Goal: Navigation & Orientation: Find specific page/section

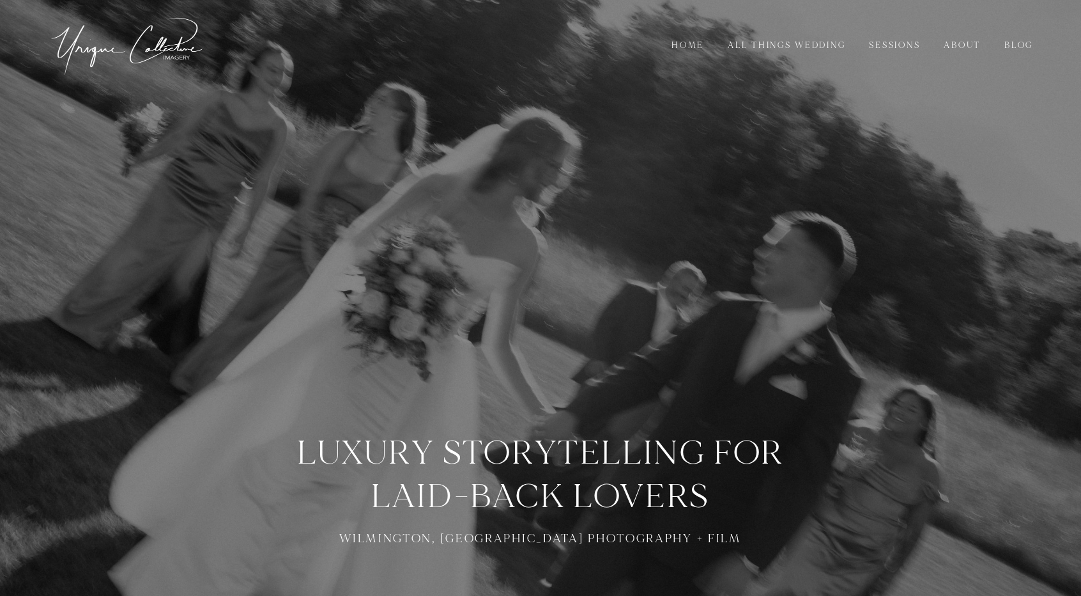
click at [941, 47] on link "About" at bounding box center [963, 45] width 54 height 14
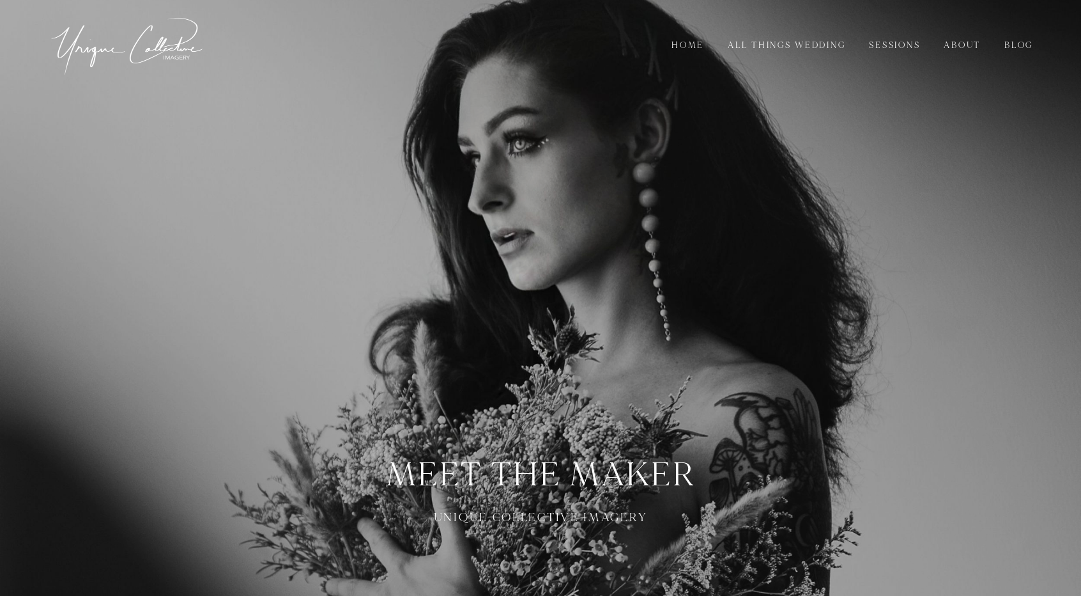
click at [775, 42] on link "All Things Wedding" at bounding box center [787, 45] width 135 height 14
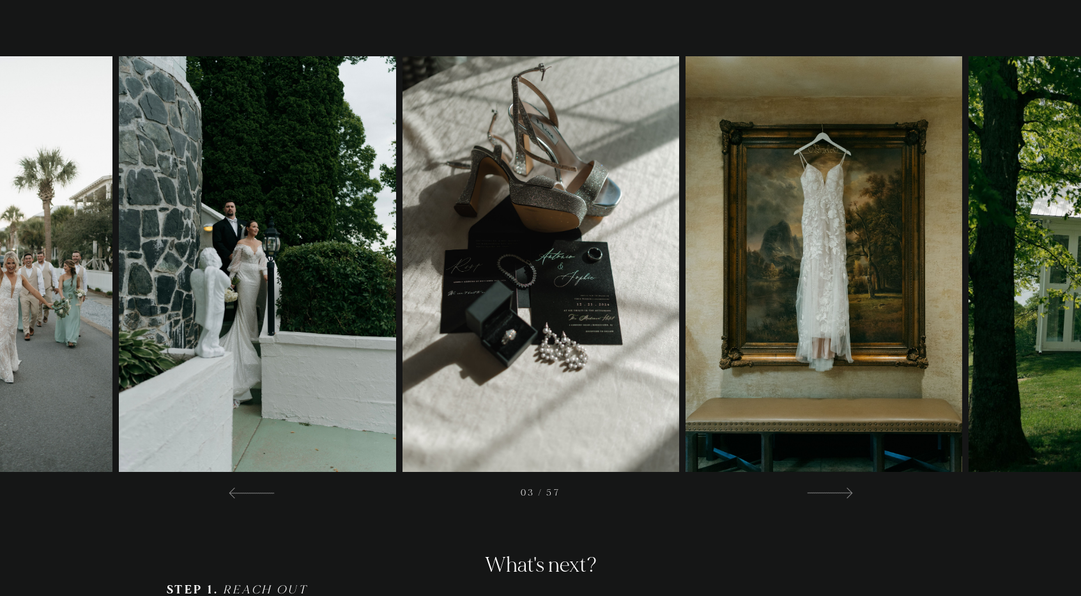
scroll to position [2812, 0]
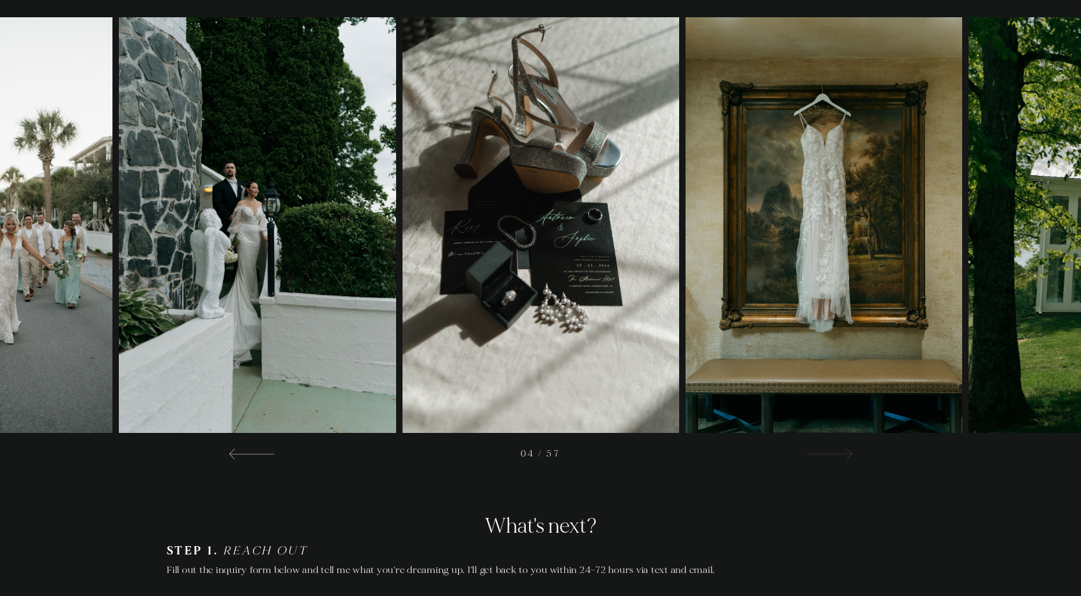
click at [834, 448] on div at bounding box center [829, 452] width 46 height 15
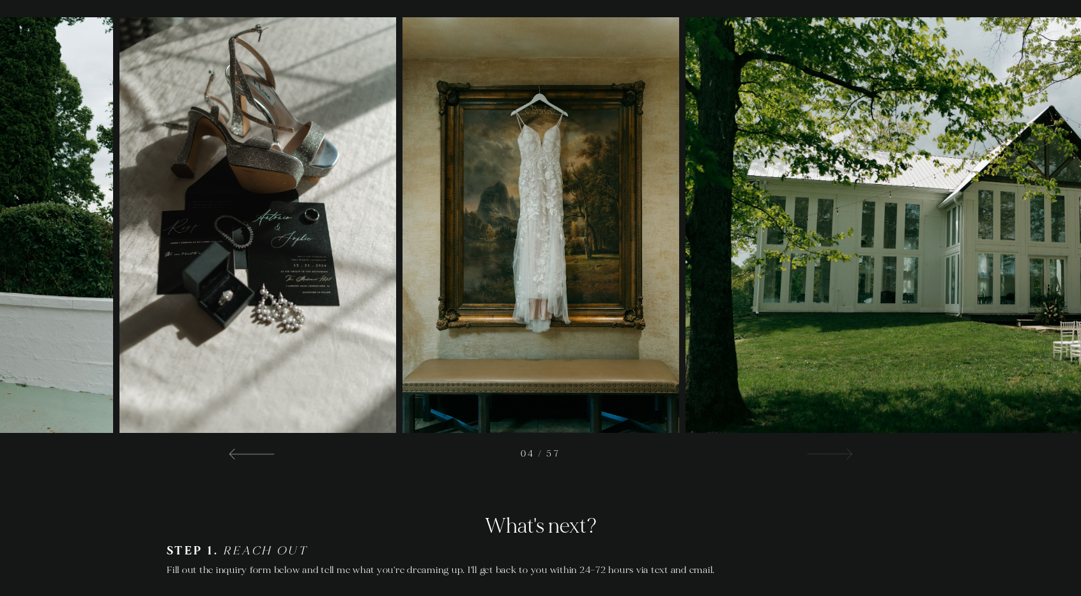
click at [834, 448] on div at bounding box center [829, 452] width 46 height 15
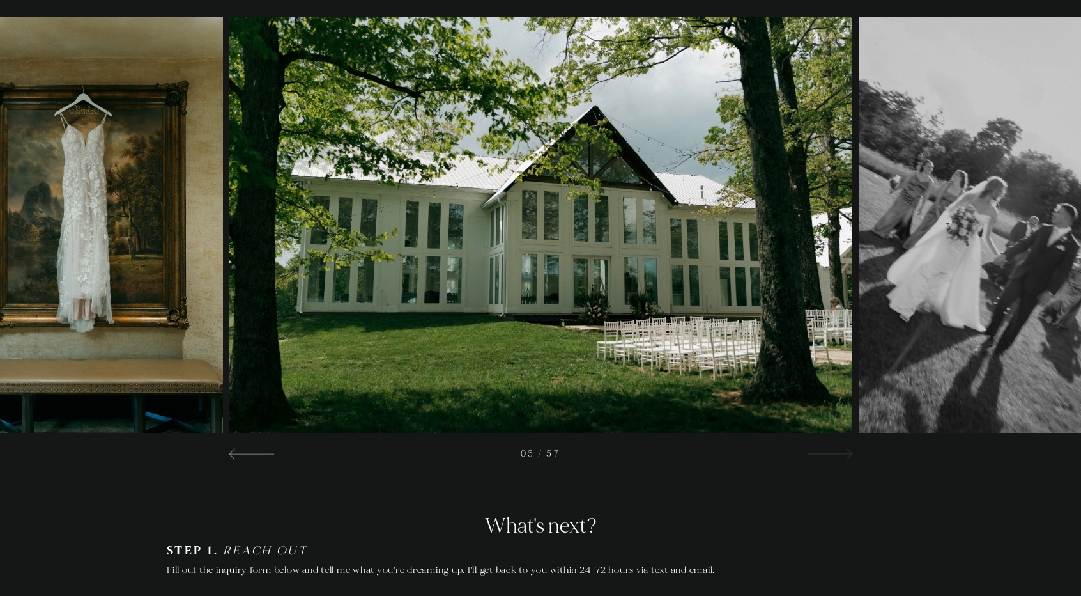
click at [834, 448] on div at bounding box center [829, 452] width 46 height 15
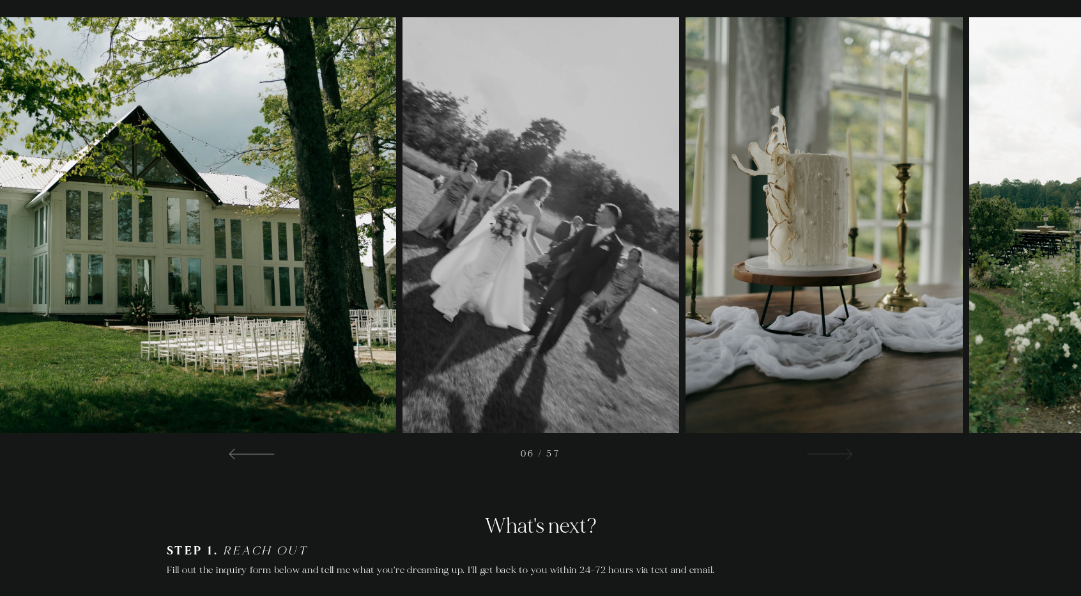
click at [834, 448] on div at bounding box center [829, 452] width 46 height 15
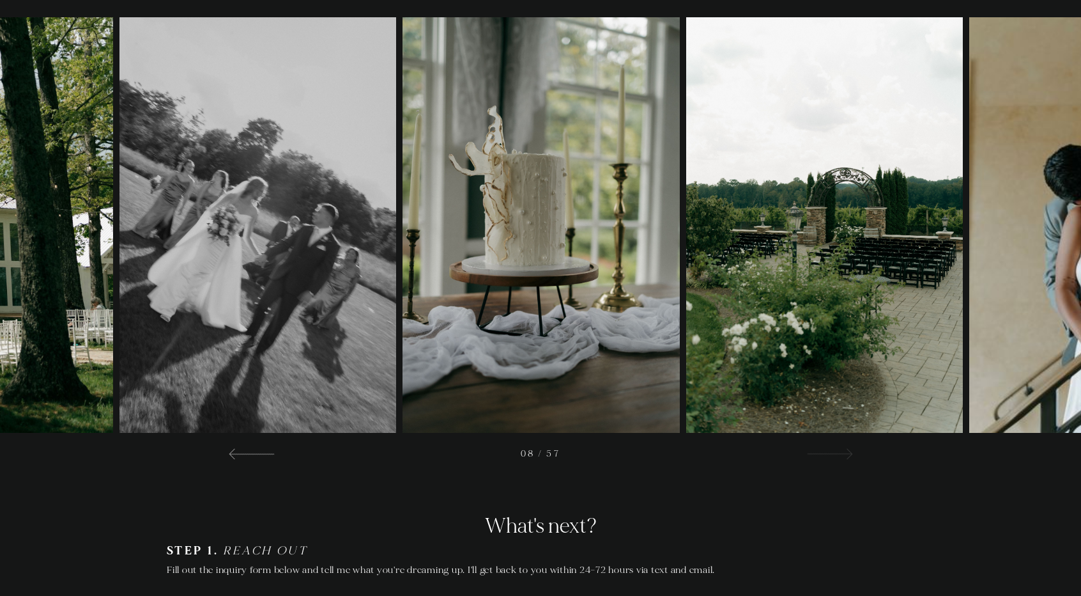
click at [834, 448] on div at bounding box center [829, 452] width 46 height 15
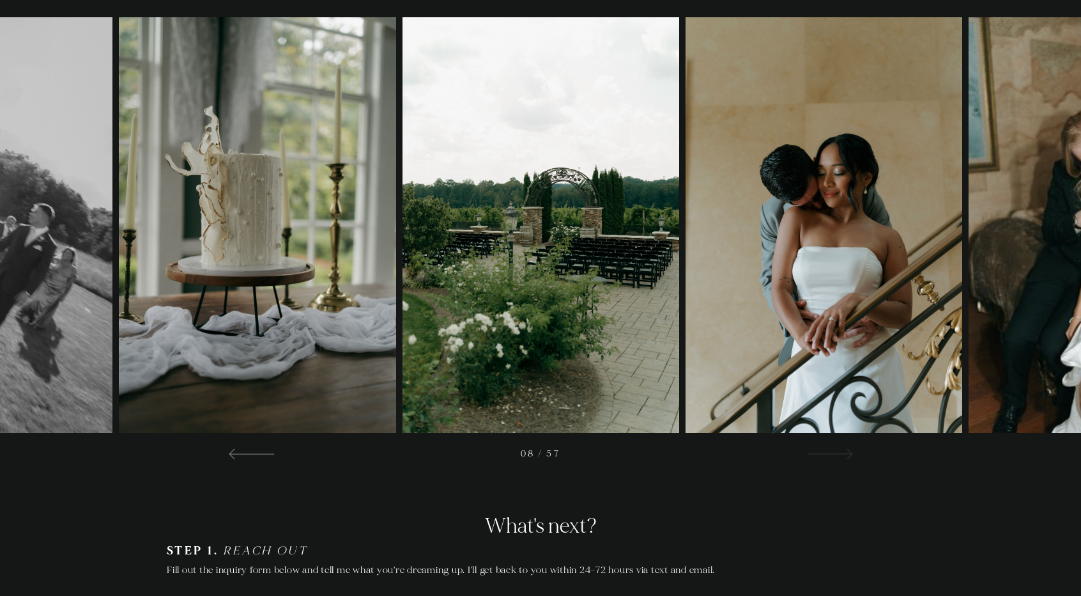
click at [834, 448] on div at bounding box center [829, 452] width 46 height 15
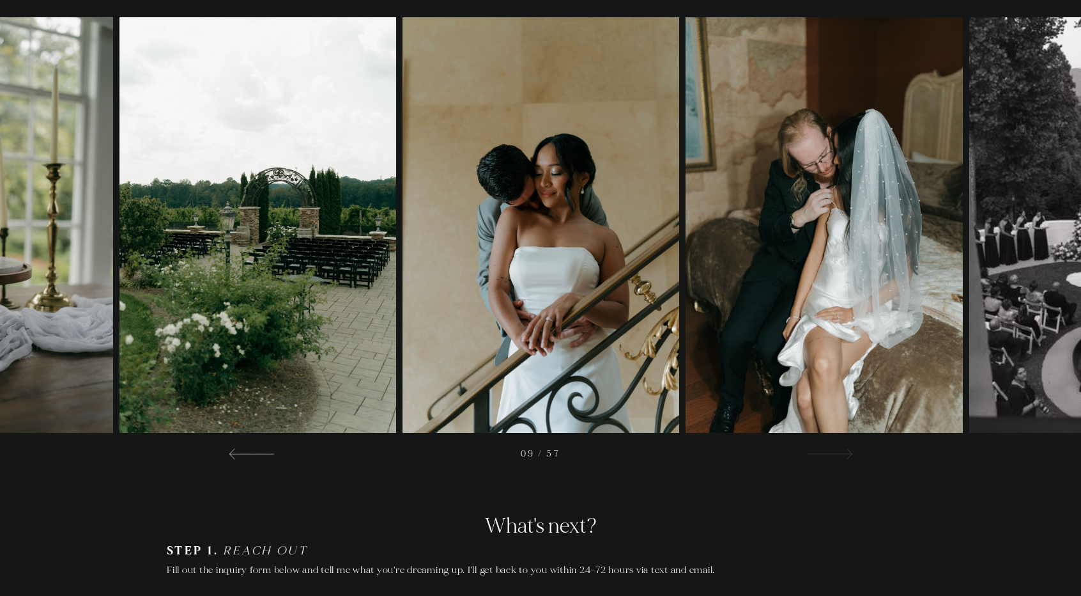
click at [834, 448] on div at bounding box center [829, 452] width 46 height 15
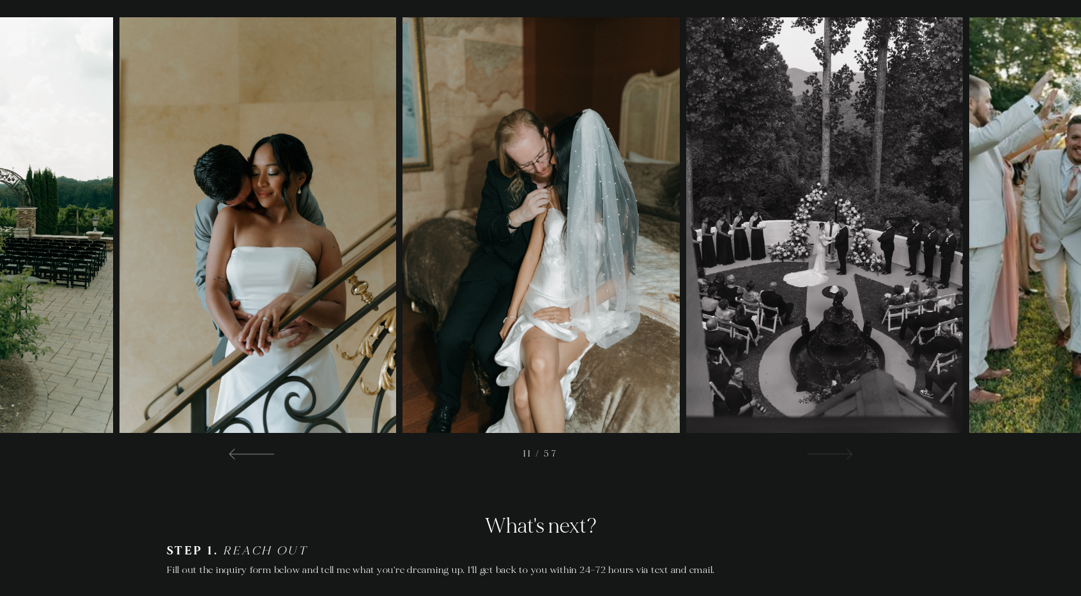
click at [834, 448] on div at bounding box center [829, 452] width 46 height 15
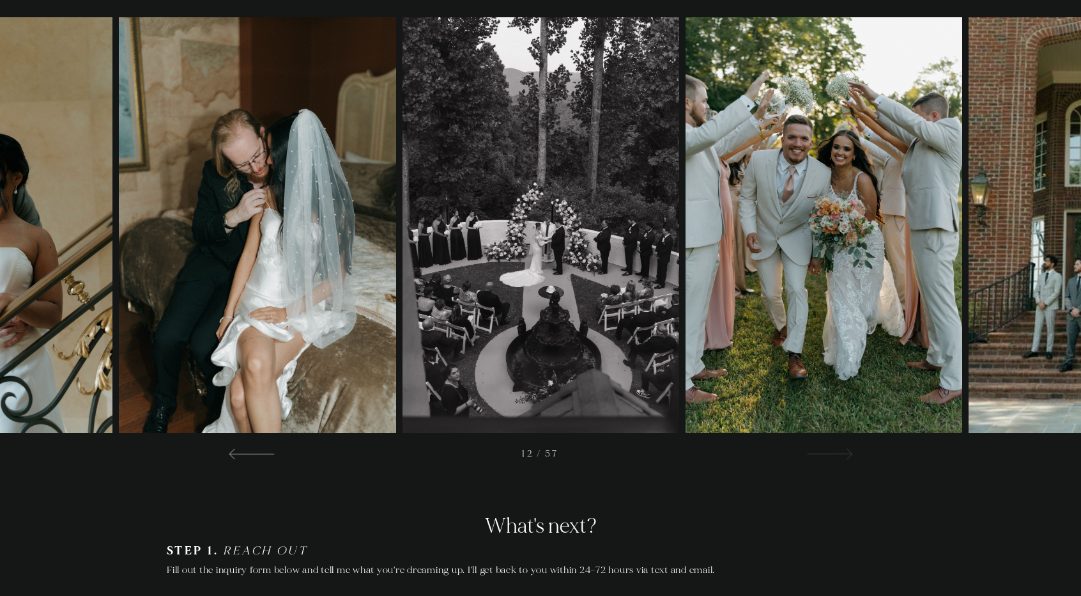
click at [834, 448] on div at bounding box center [829, 452] width 46 height 15
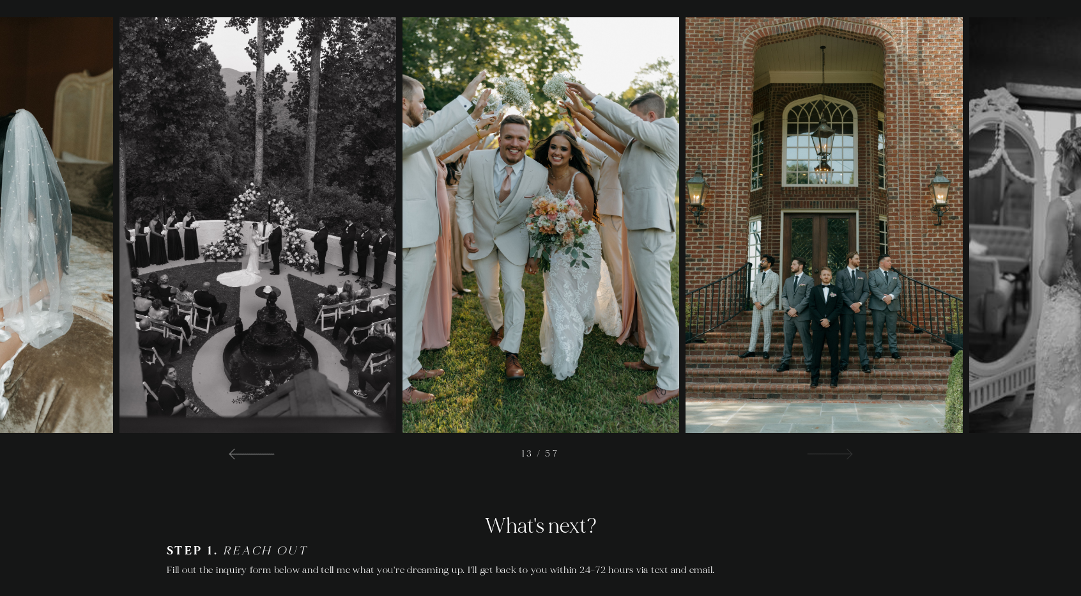
click at [834, 448] on div at bounding box center [829, 452] width 46 height 15
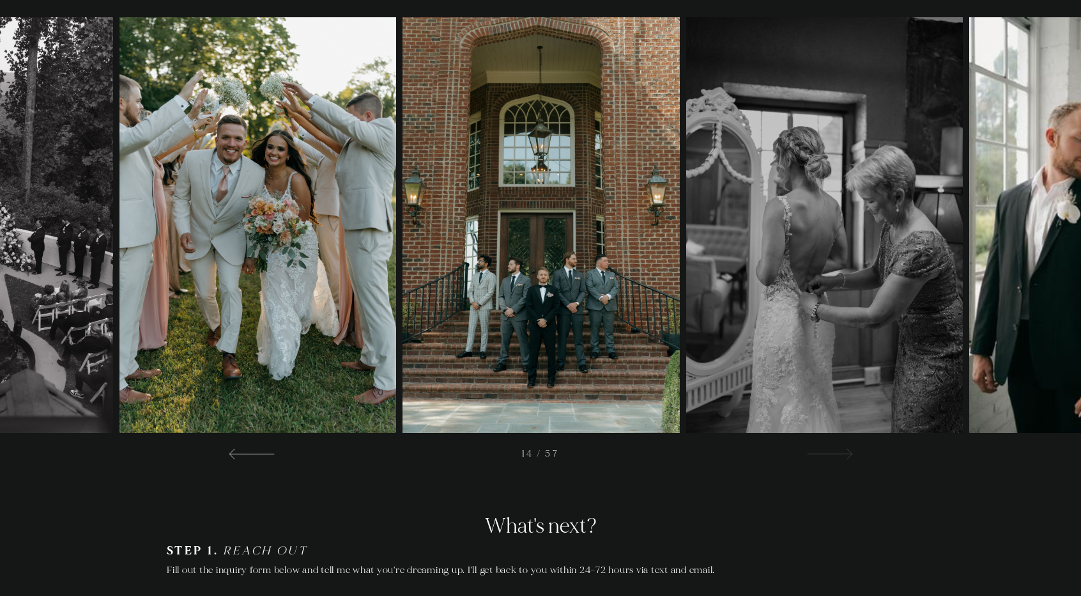
click at [834, 448] on div at bounding box center [829, 452] width 46 height 15
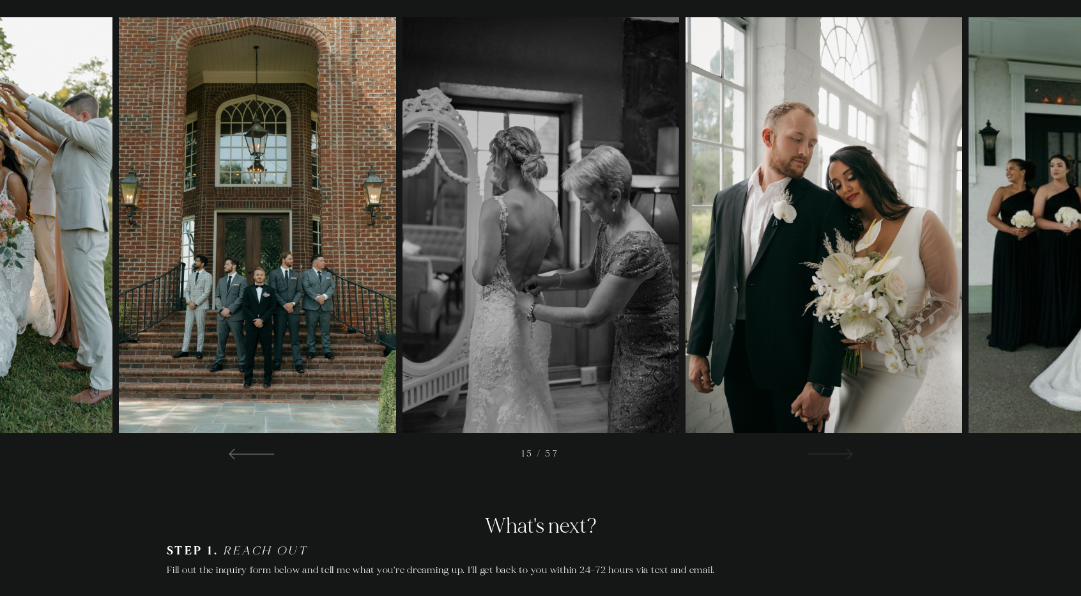
click at [834, 448] on div at bounding box center [829, 452] width 46 height 15
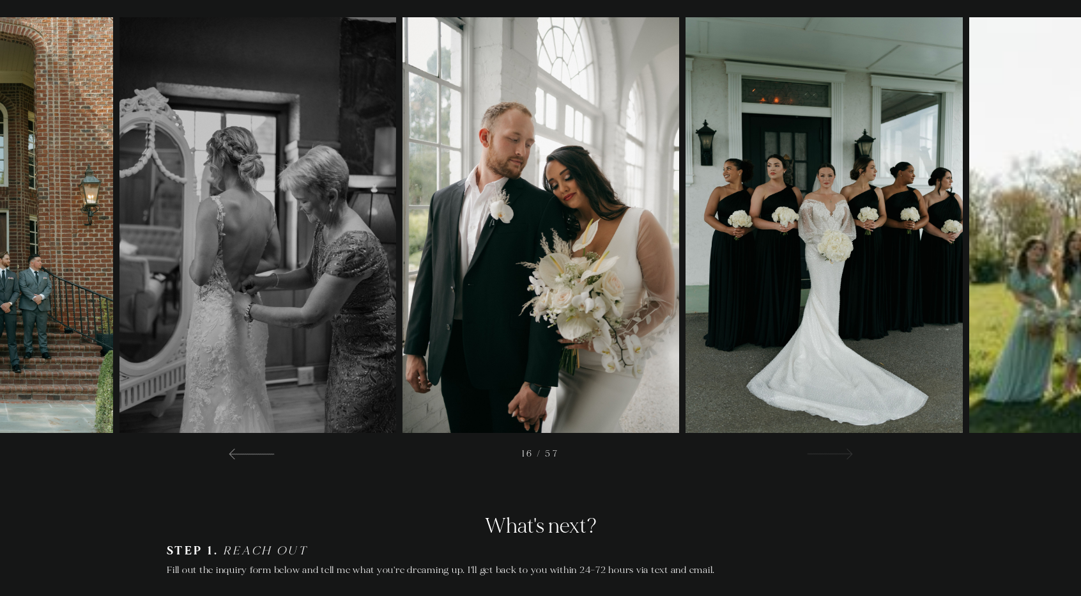
click at [834, 448] on div at bounding box center [829, 452] width 46 height 15
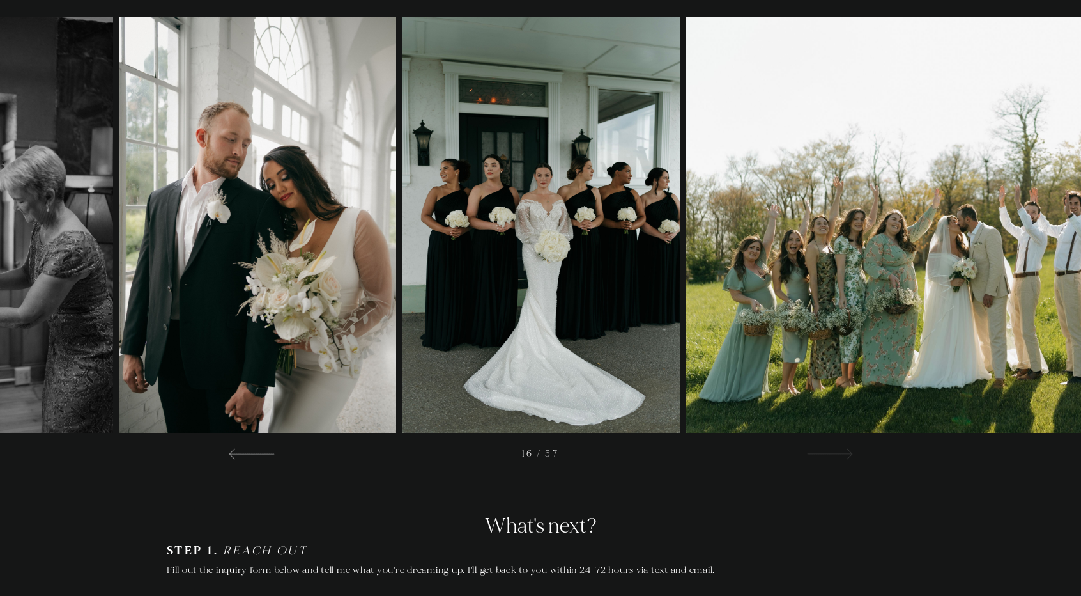
click at [834, 448] on div at bounding box center [829, 452] width 46 height 15
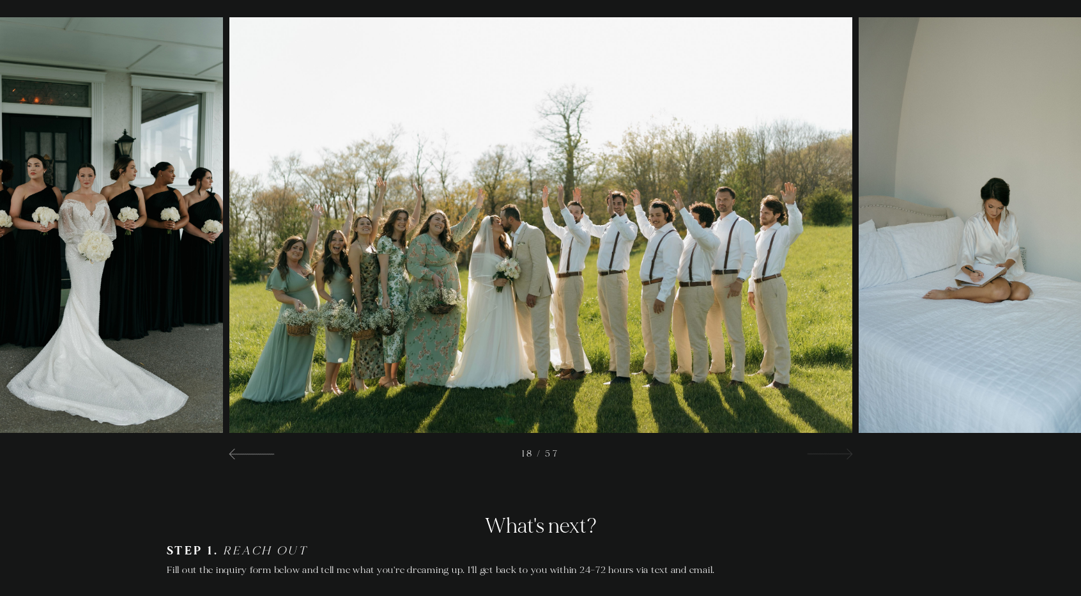
click at [834, 448] on div at bounding box center [829, 452] width 46 height 15
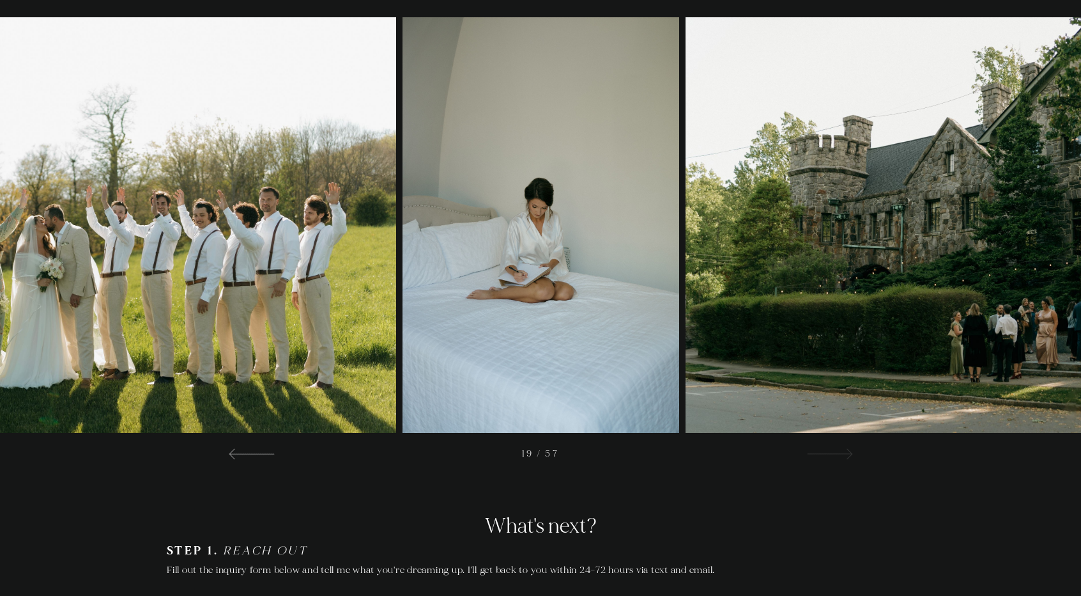
click at [834, 448] on div at bounding box center [829, 452] width 46 height 15
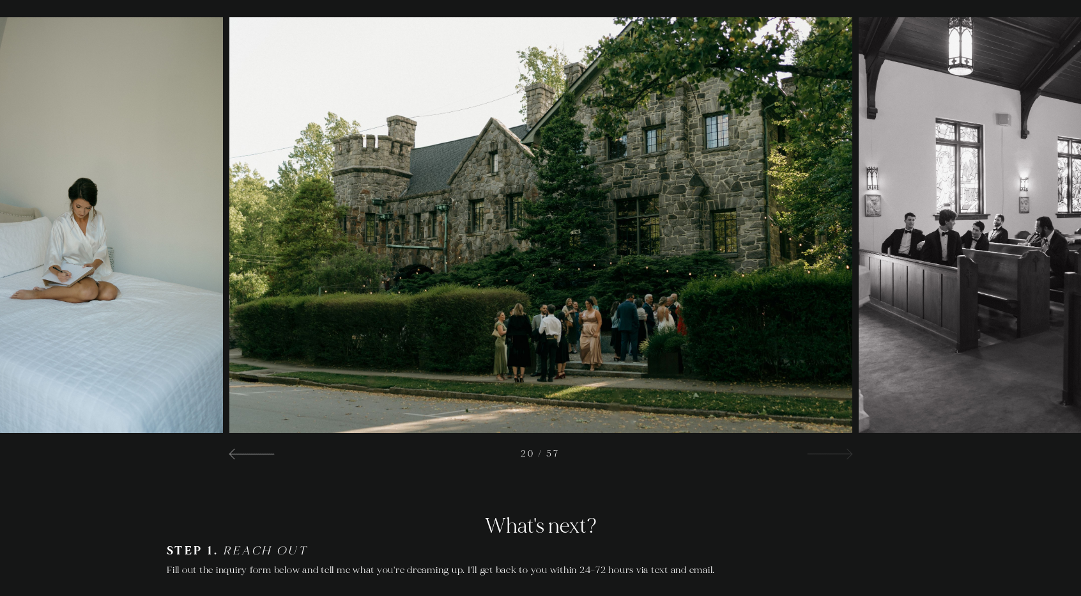
click at [834, 448] on div at bounding box center [829, 452] width 46 height 15
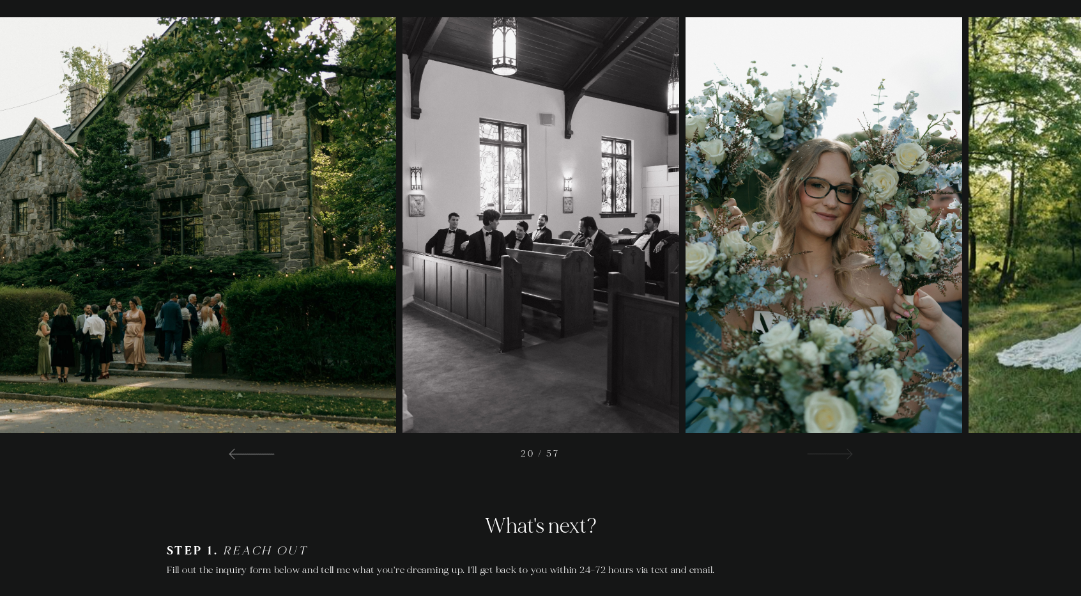
click at [834, 448] on div at bounding box center [829, 452] width 46 height 15
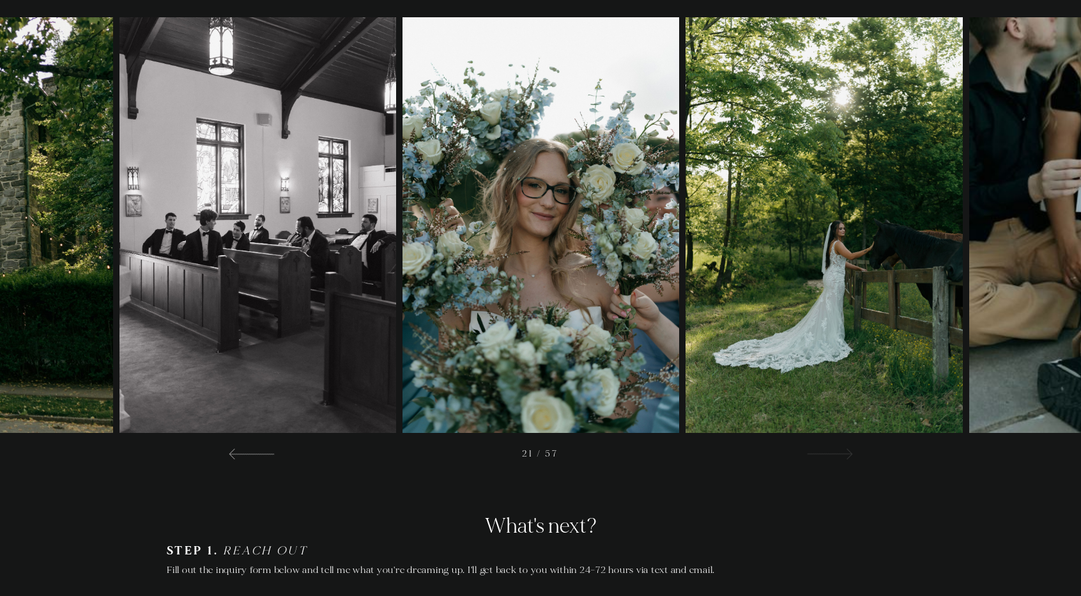
click at [834, 448] on div at bounding box center [829, 452] width 46 height 15
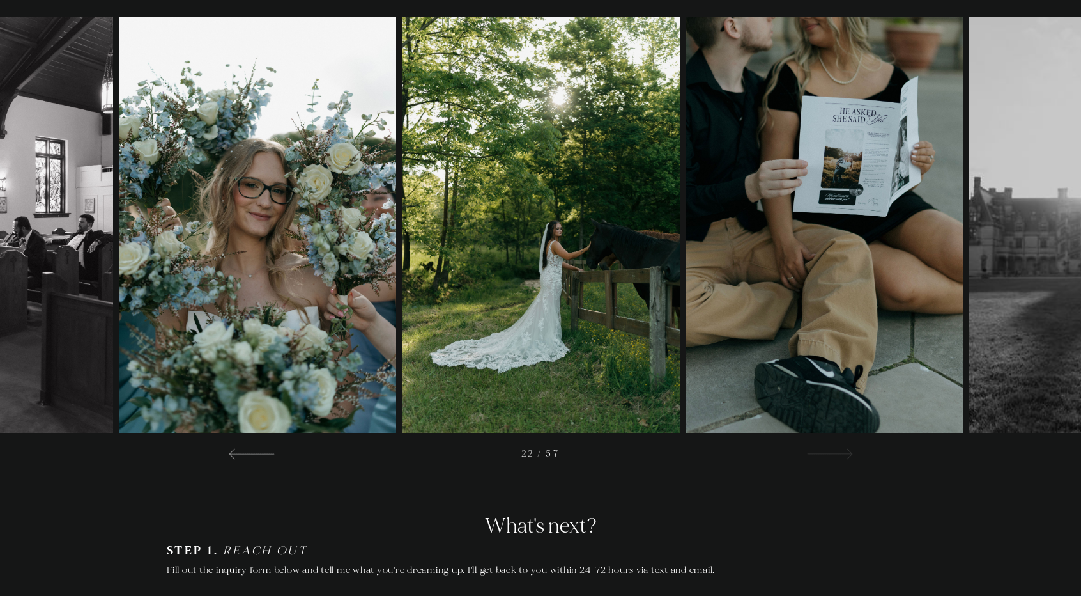
click at [834, 448] on div at bounding box center [829, 452] width 46 height 15
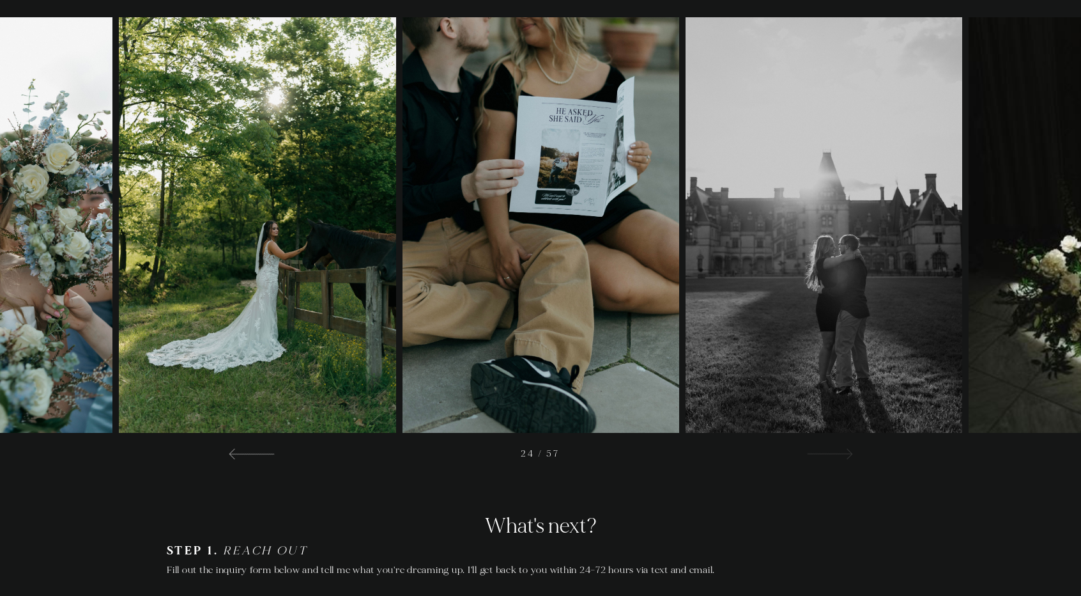
click at [834, 448] on div at bounding box center [829, 452] width 46 height 15
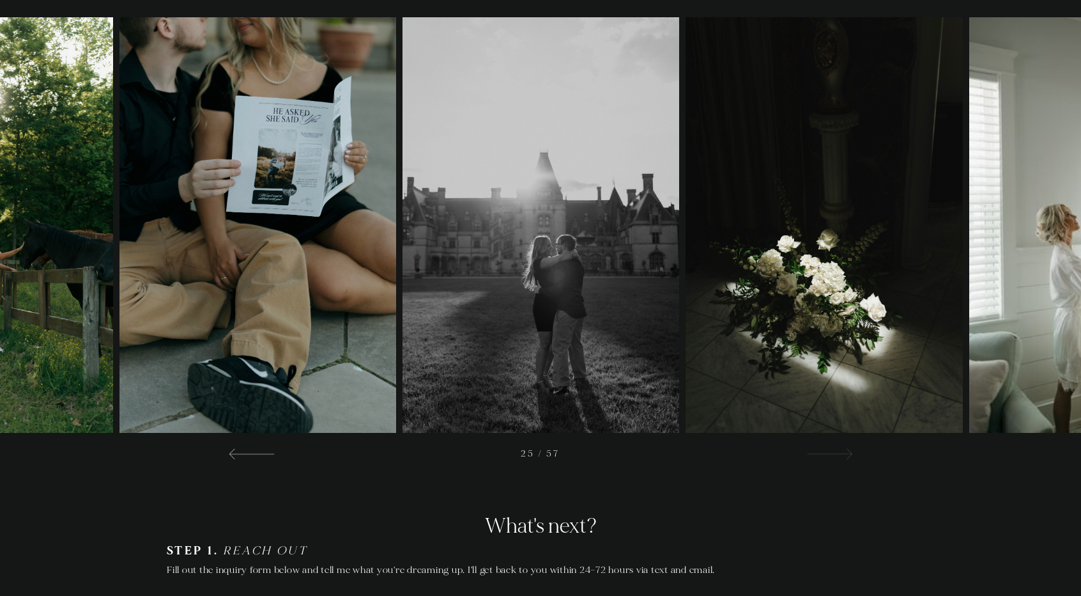
click at [834, 448] on div at bounding box center [829, 452] width 46 height 15
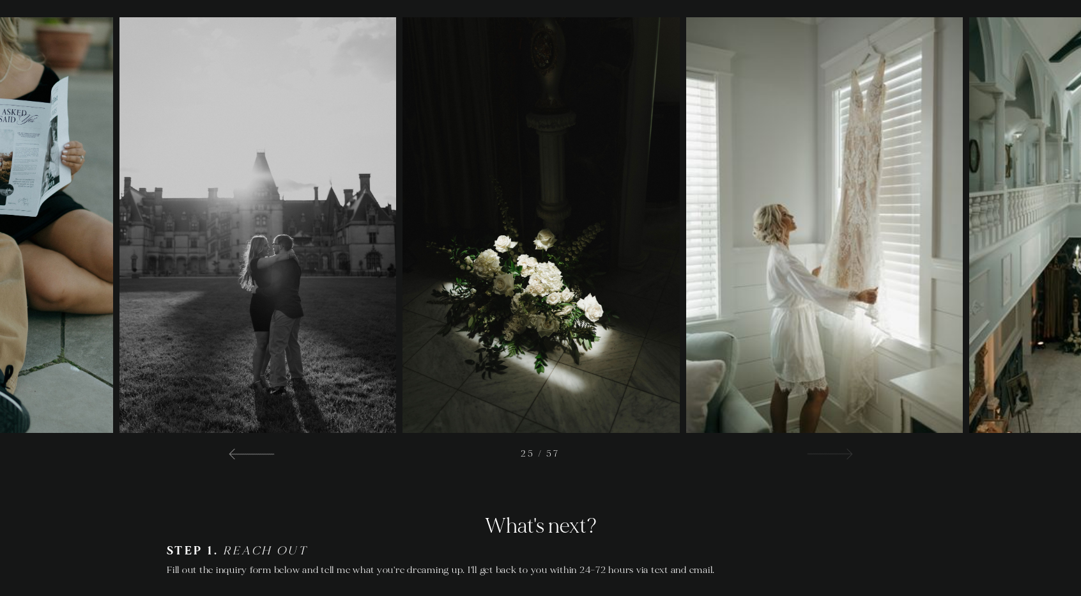
click at [834, 448] on div at bounding box center [829, 452] width 46 height 15
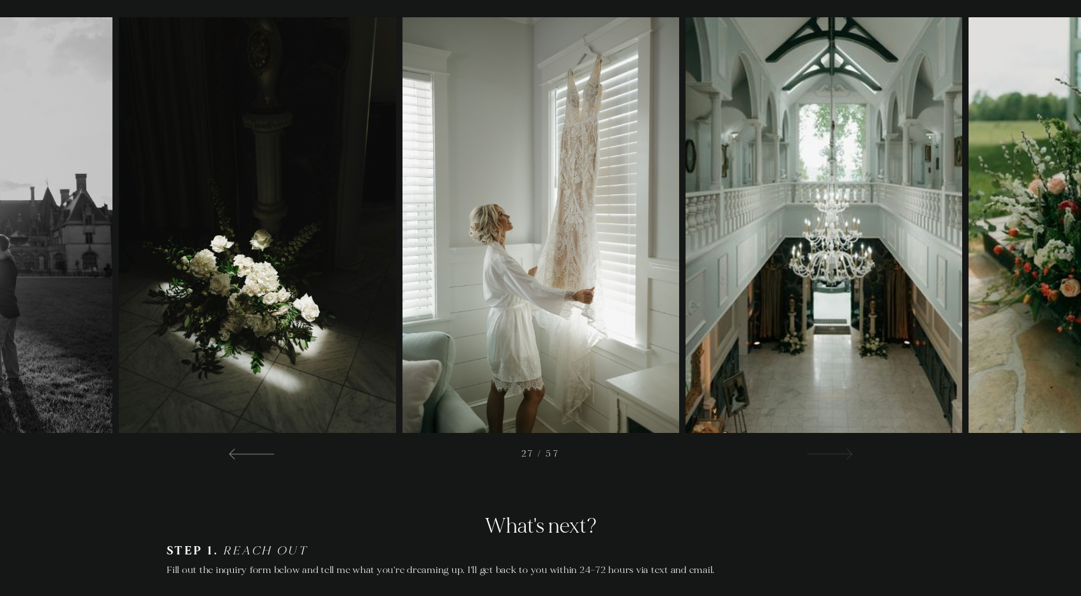
click at [834, 448] on div at bounding box center [829, 452] width 46 height 15
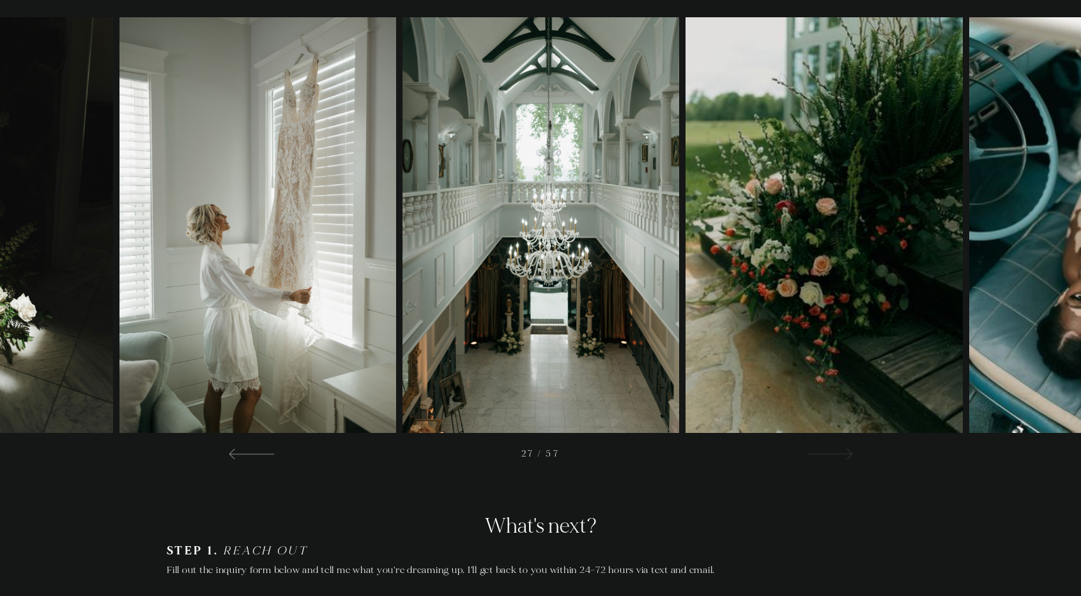
click at [834, 448] on div at bounding box center [829, 452] width 46 height 15
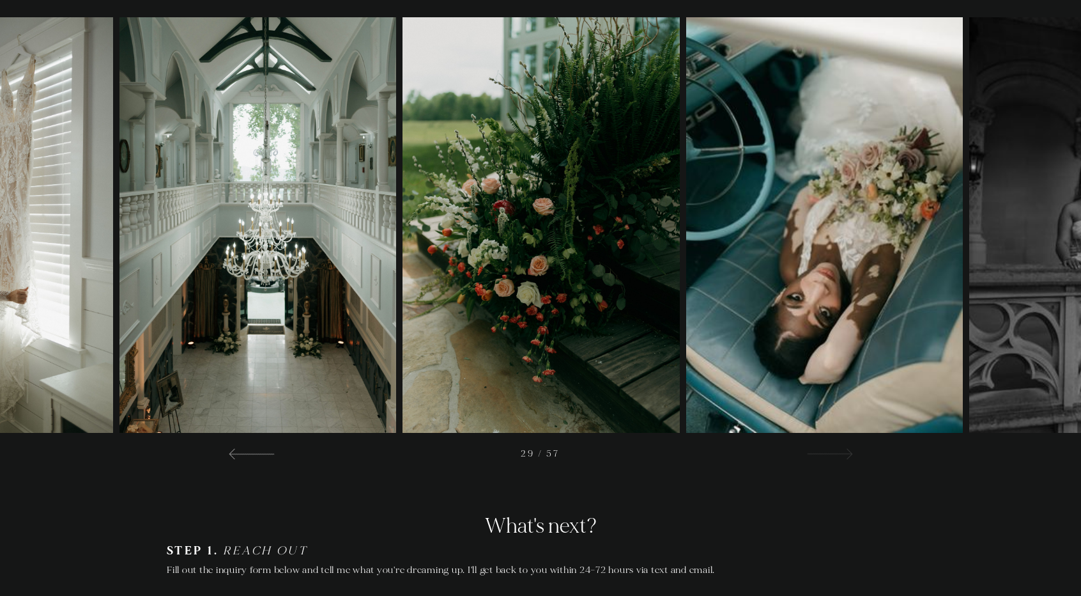
click at [834, 448] on div at bounding box center [829, 452] width 46 height 15
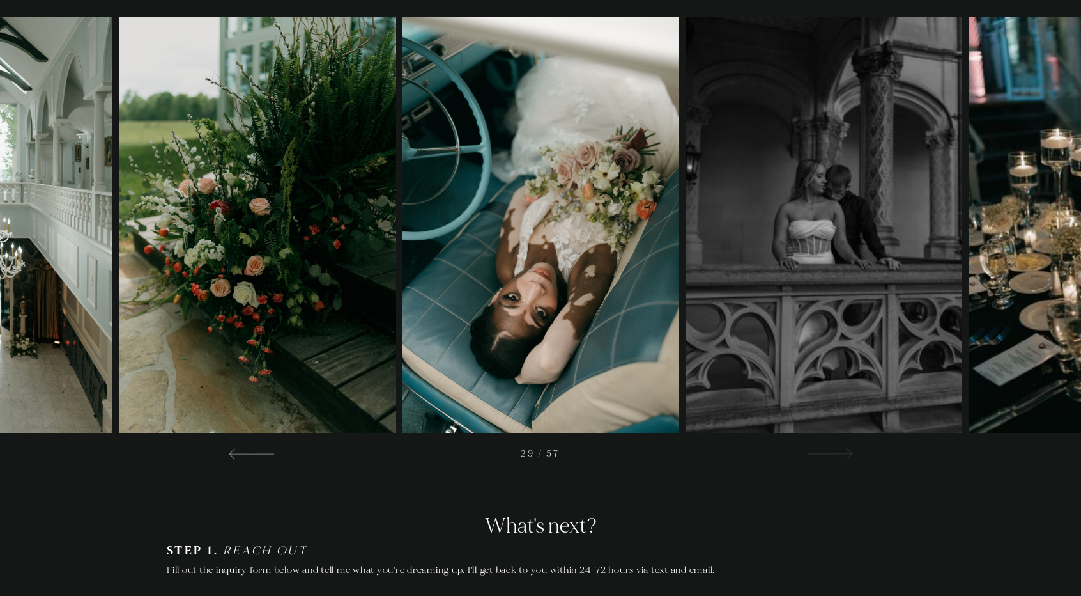
click at [834, 448] on div at bounding box center [829, 452] width 46 height 15
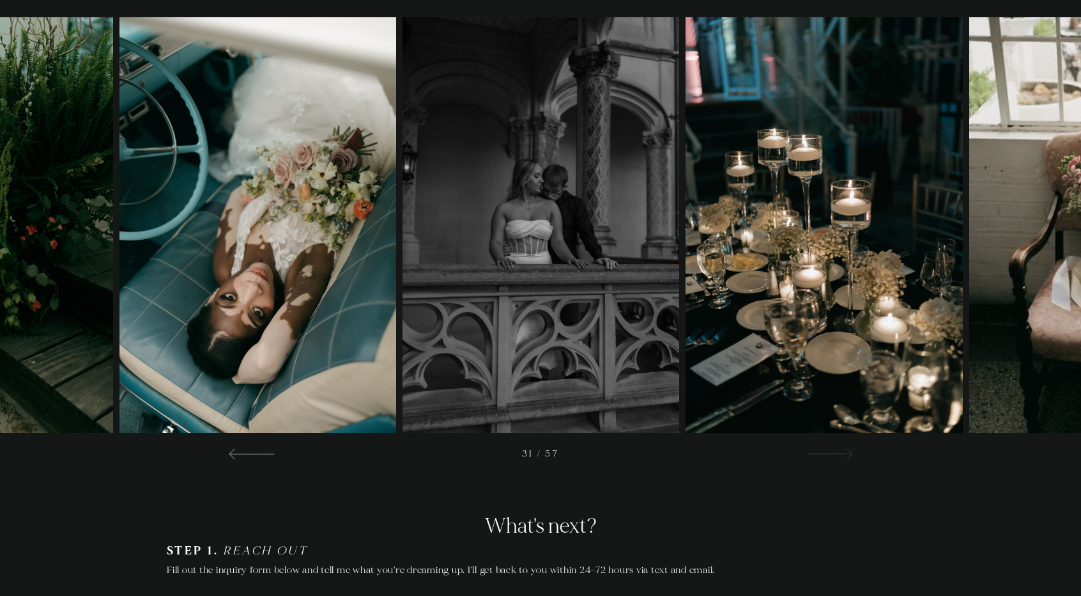
click at [834, 448] on div at bounding box center [829, 452] width 46 height 15
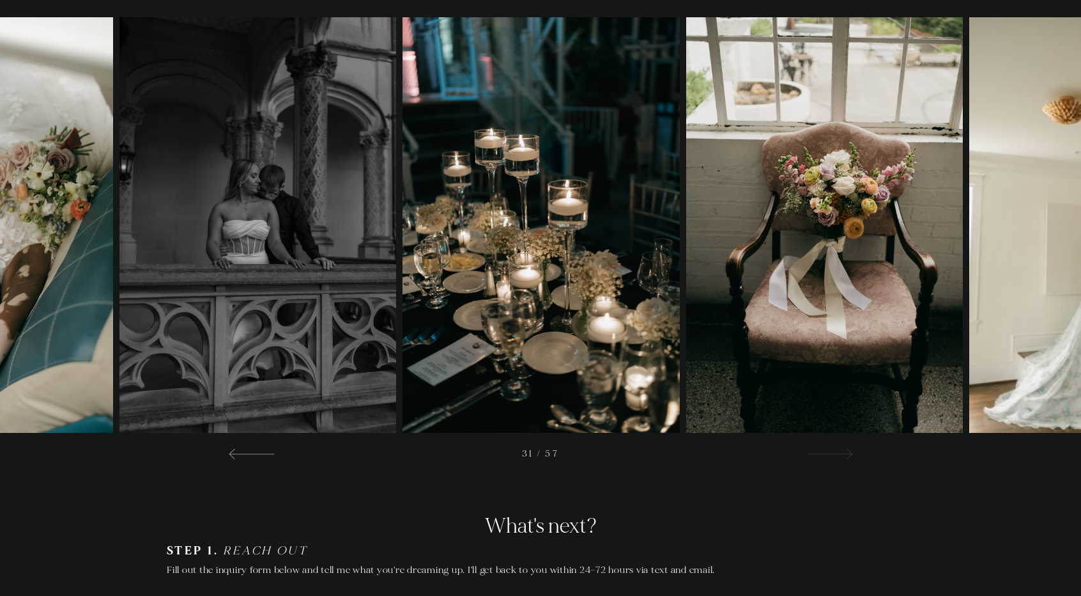
click at [834, 448] on div at bounding box center [829, 452] width 46 height 15
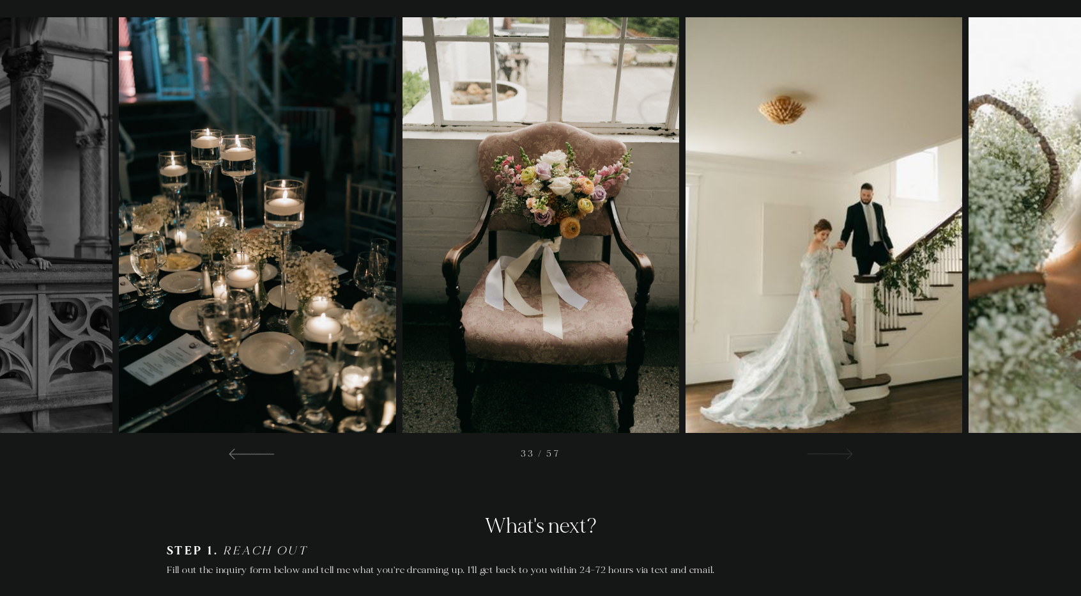
click at [834, 448] on div at bounding box center [829, 452] width 46 height 15
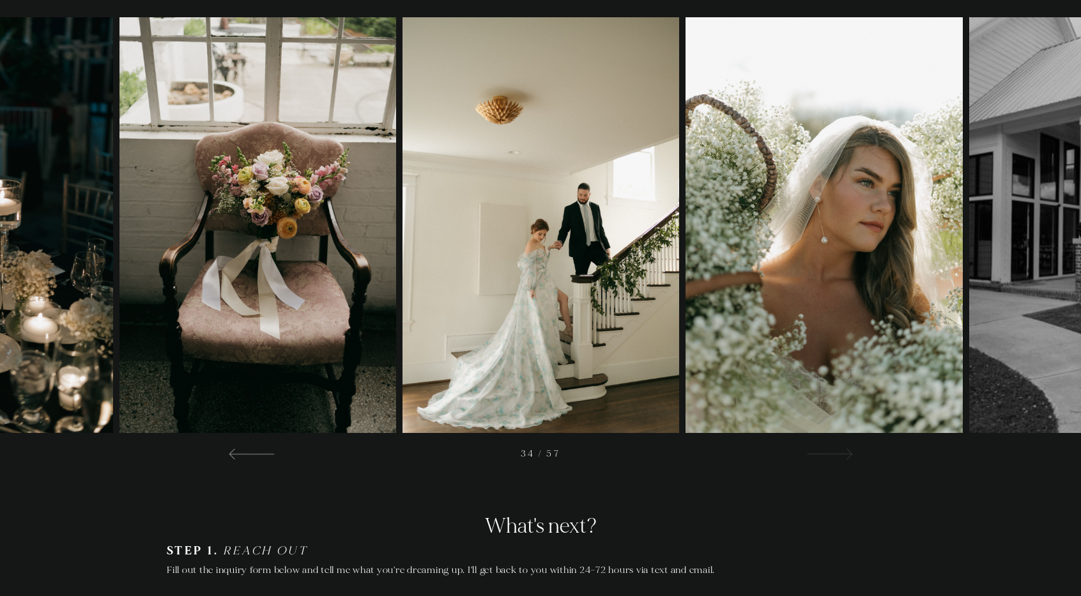
click at [834, 448] on div at bounding box center [829, 452] width 46 height 15
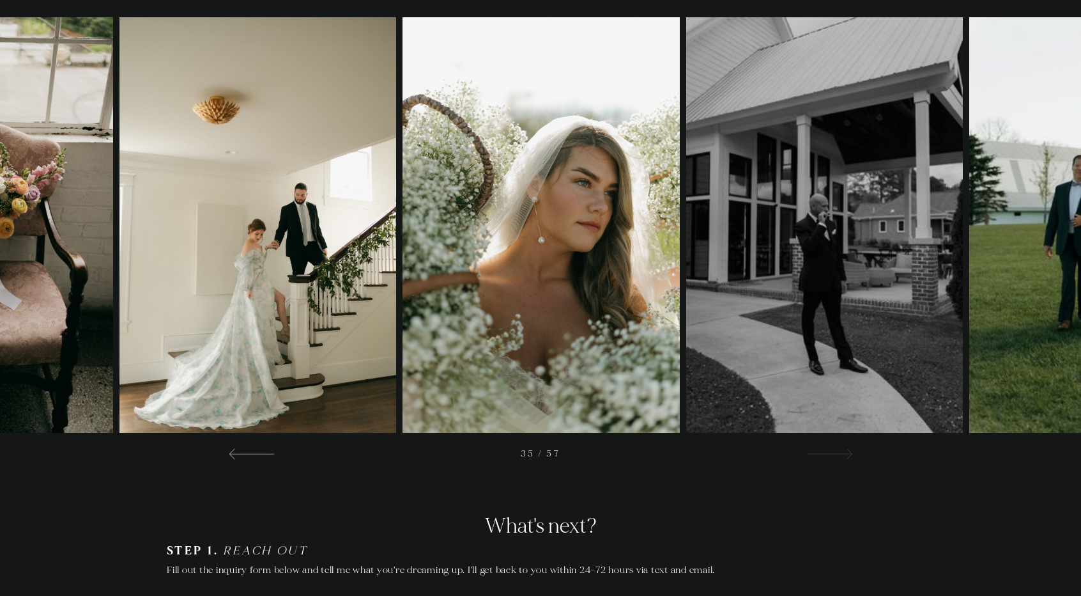
click at [834, 448] on div at bounding box center [829, 452] width 46 height 15
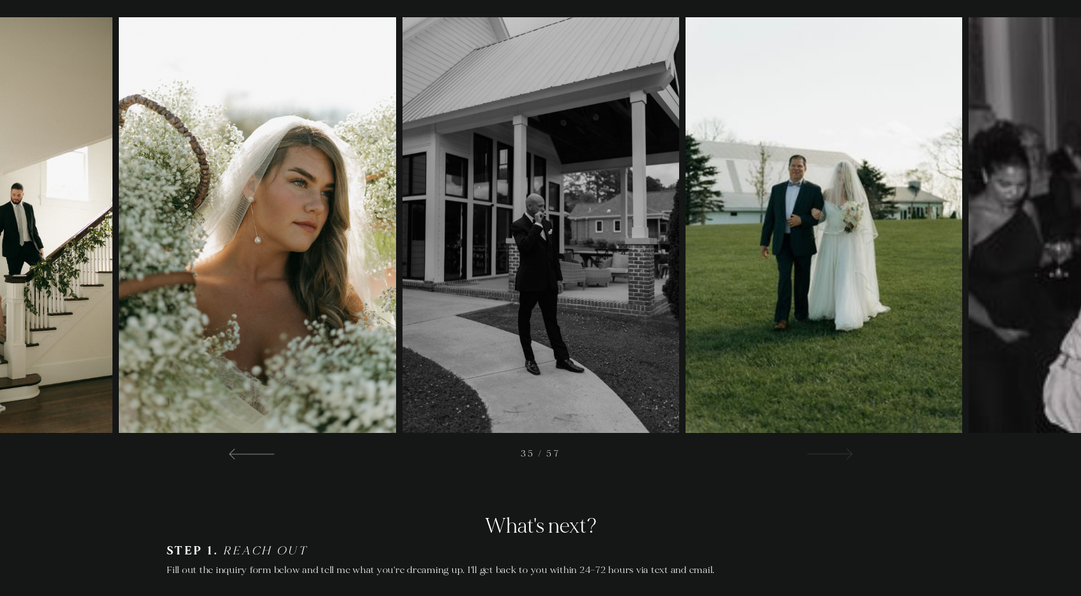
click at [834, 448] on div at bounding box center [829, 452] width 46 height 15
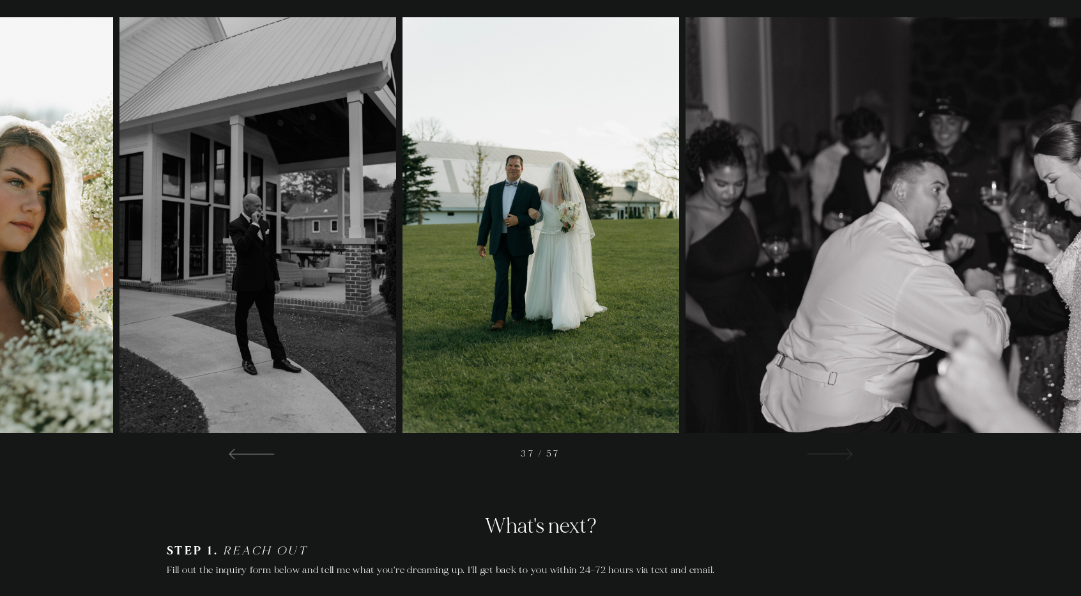
click at [835, 448] on div at bounding box center [829, 452] width 46 height 15
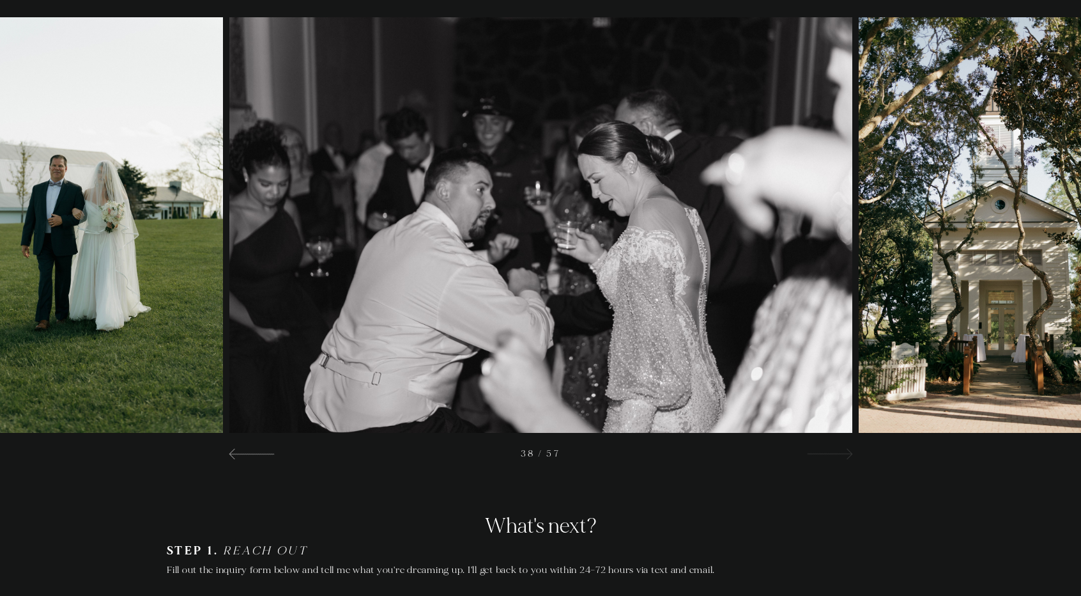
click at [835, 448] on div at bounding box center [829, 452] width 46 height 15
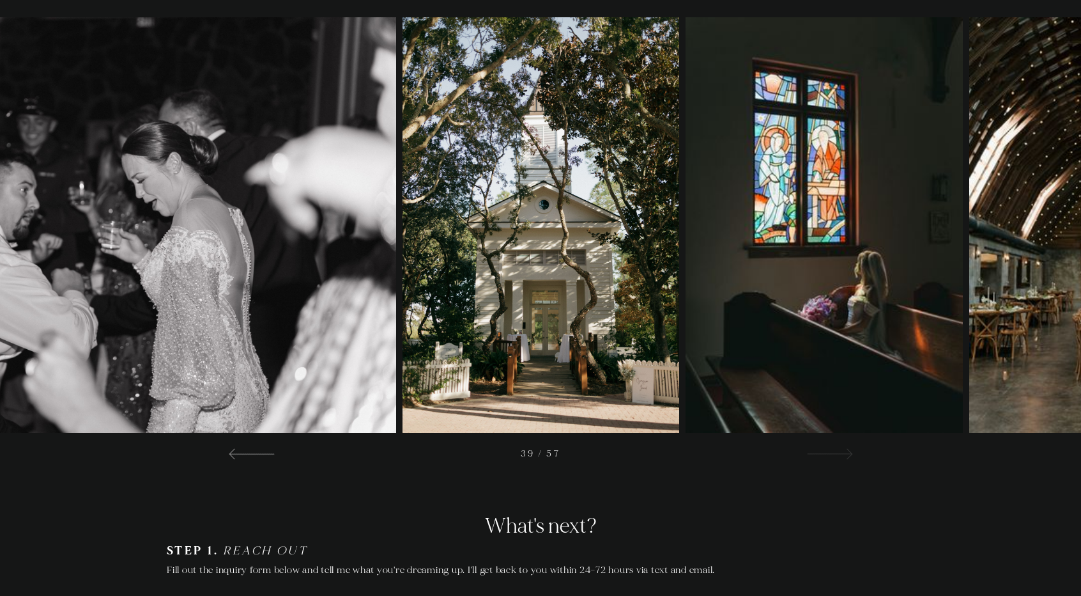
click at [835, 448] on div at bounding box center [829, 452] width 46 height 15
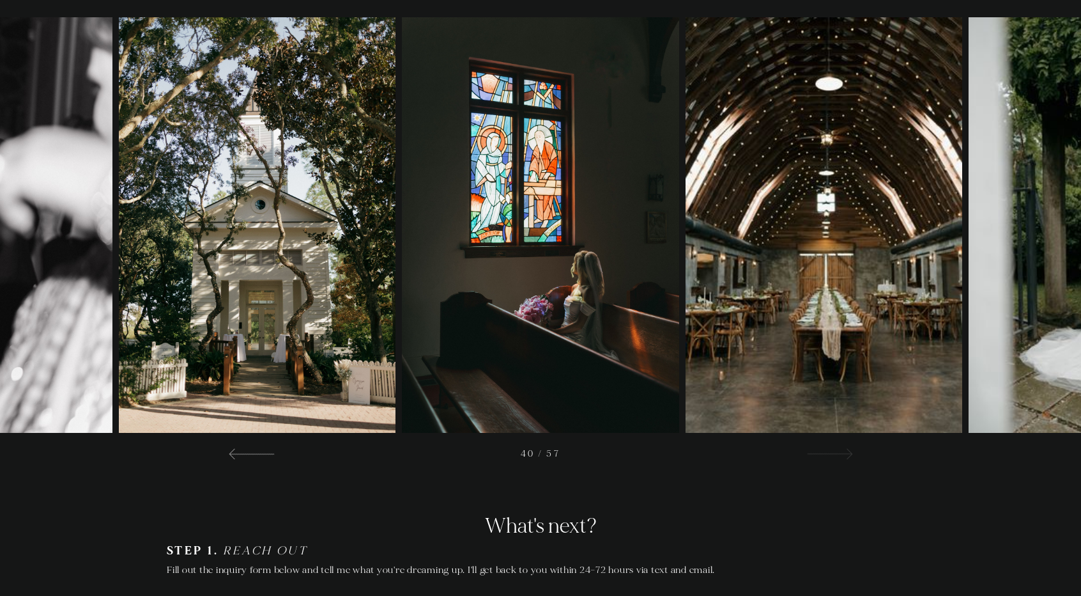
click at [835, 448] on div at bounding box center [829, 452] width 46 height 15
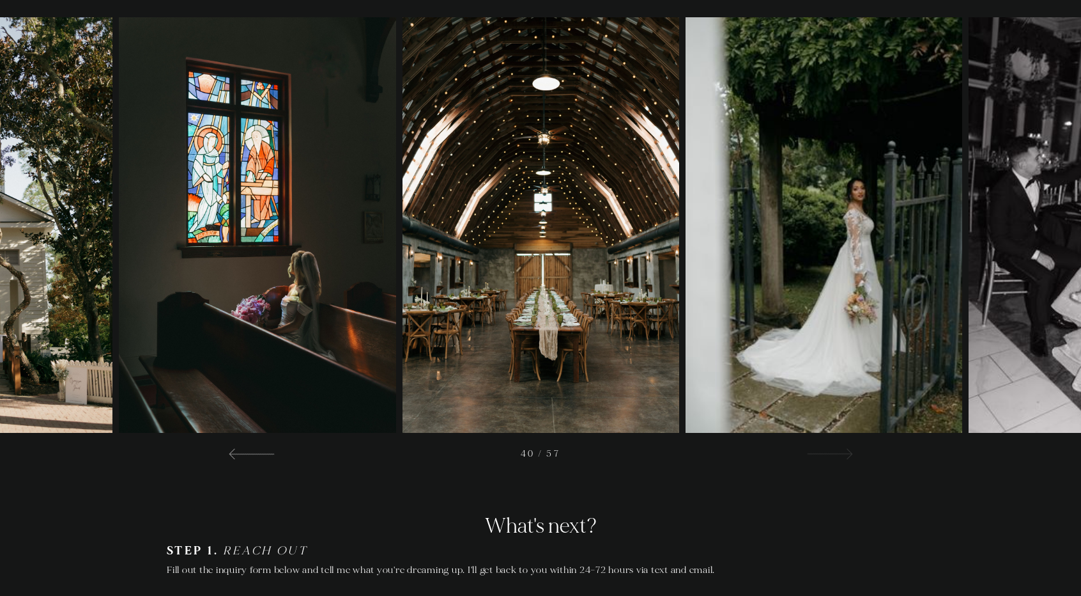
click at [835, 448] on div at bounding box center [829, 452] width 46 height 15
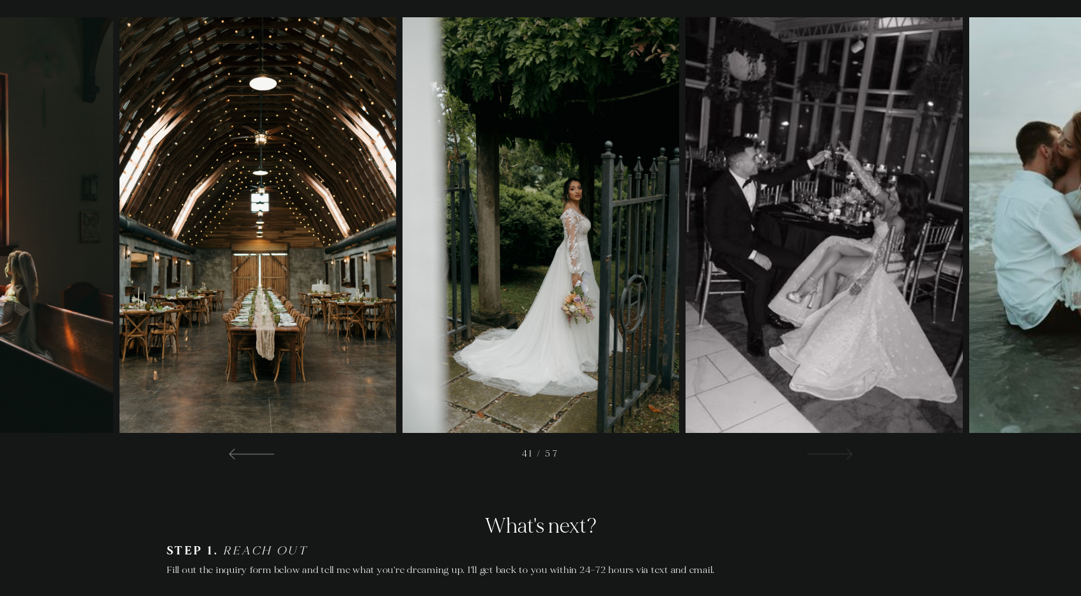
click at [835, 448] on div at bounding box center [829, 452] width 46 height 15
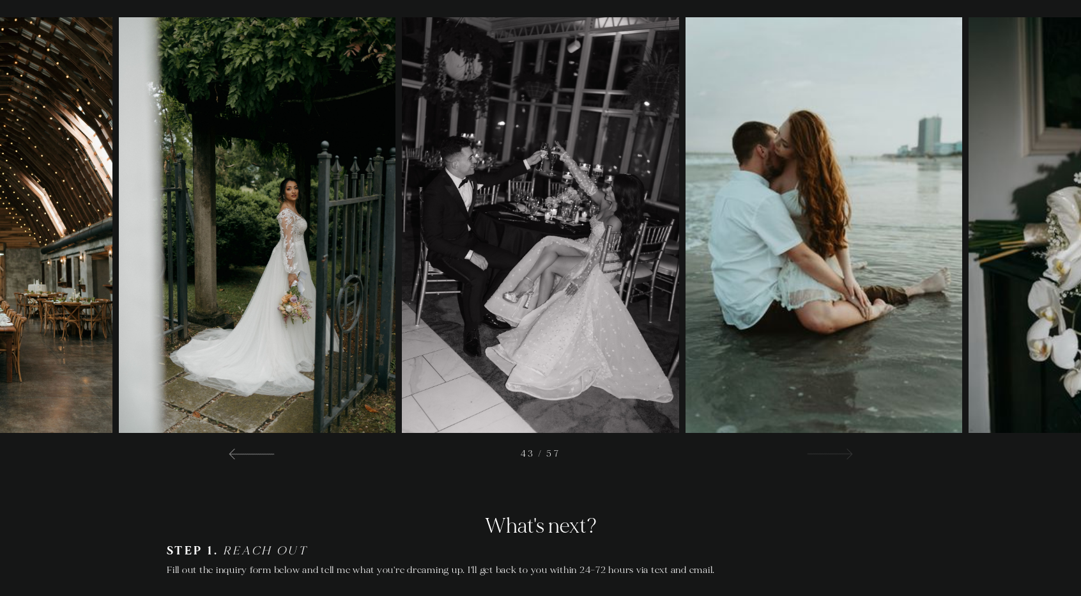
click at [835, 448] on div at bounding box center [829, 452] width 46 height 15
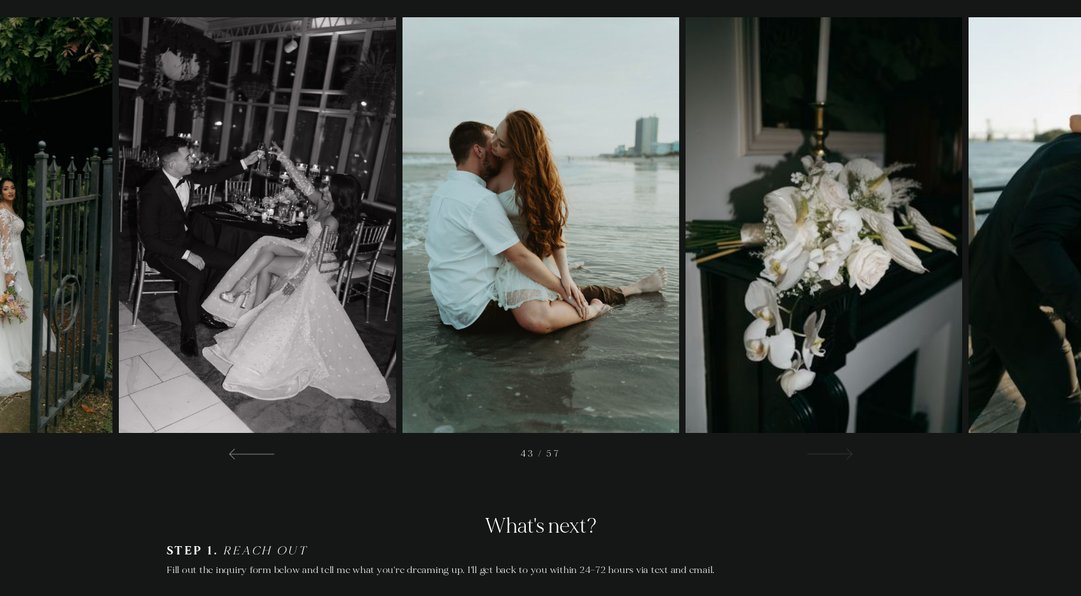
click at [835, 448] on div at bounding box center [829, 452] width 46 height 15
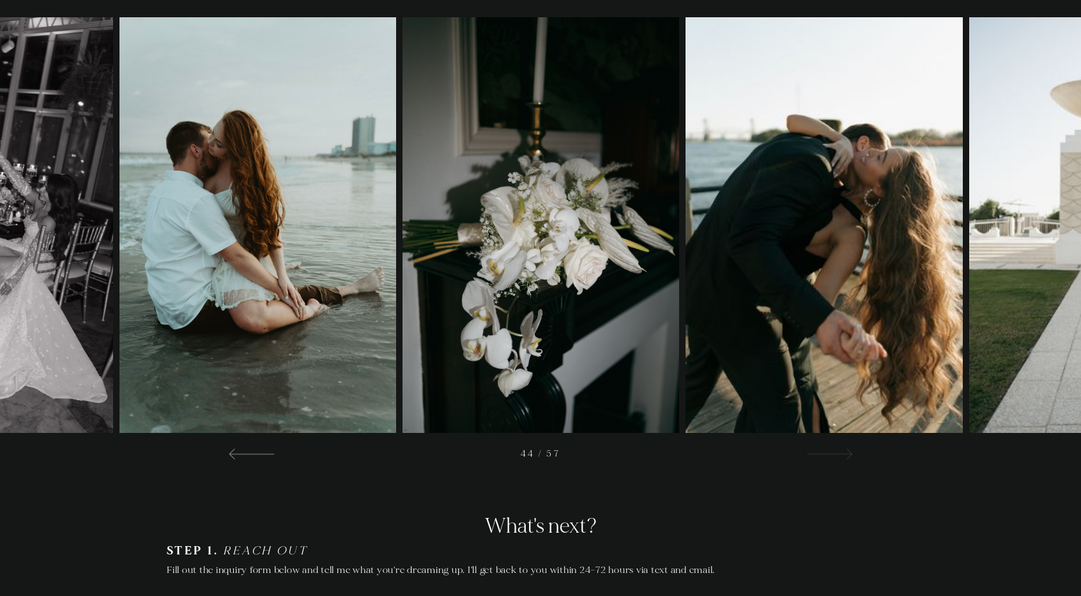
click at [835, 448] on div at bounding box center [829, 452] width 46 height 15
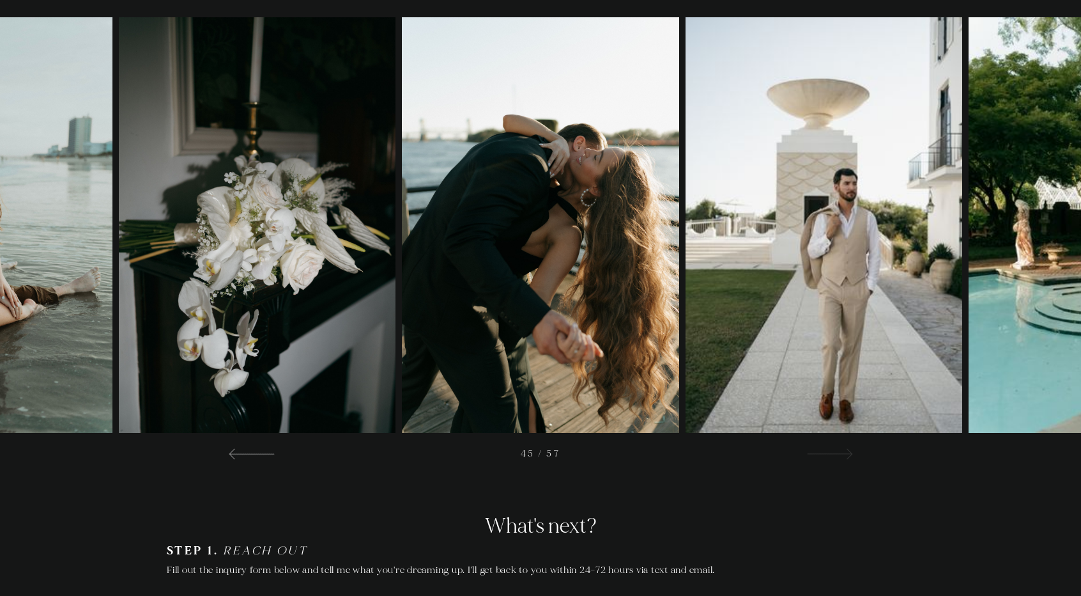
click at [835, 448] on div at bounding box center [829, 452] width 46 height 15
click at [835, 447] on div at bounding box center [829, 452] width 46 height 15
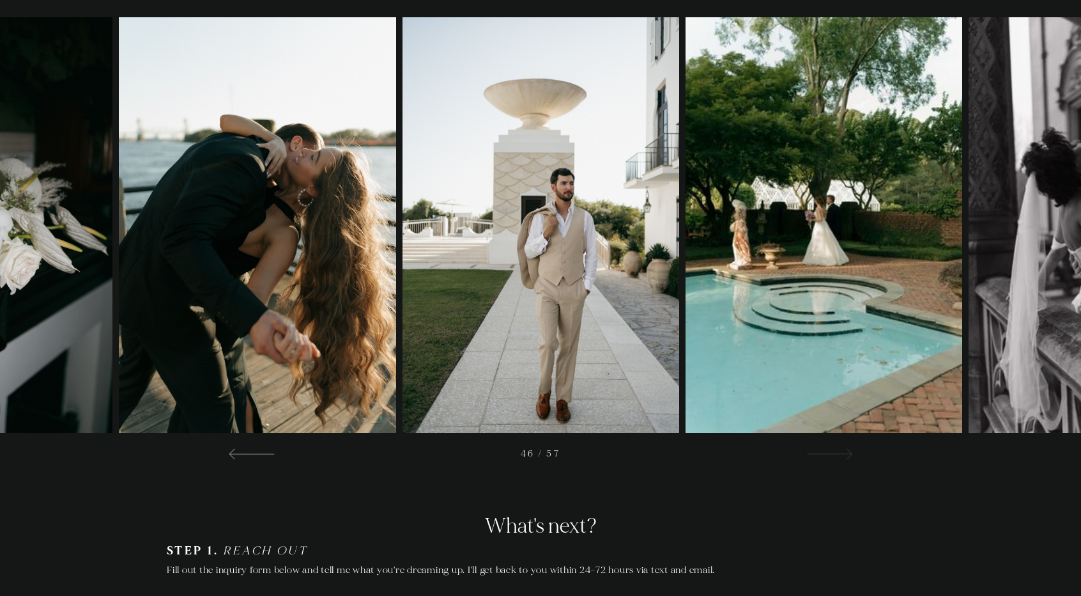
click at [835, 447] on div at bounding box center [829, 452] width 46 height 15
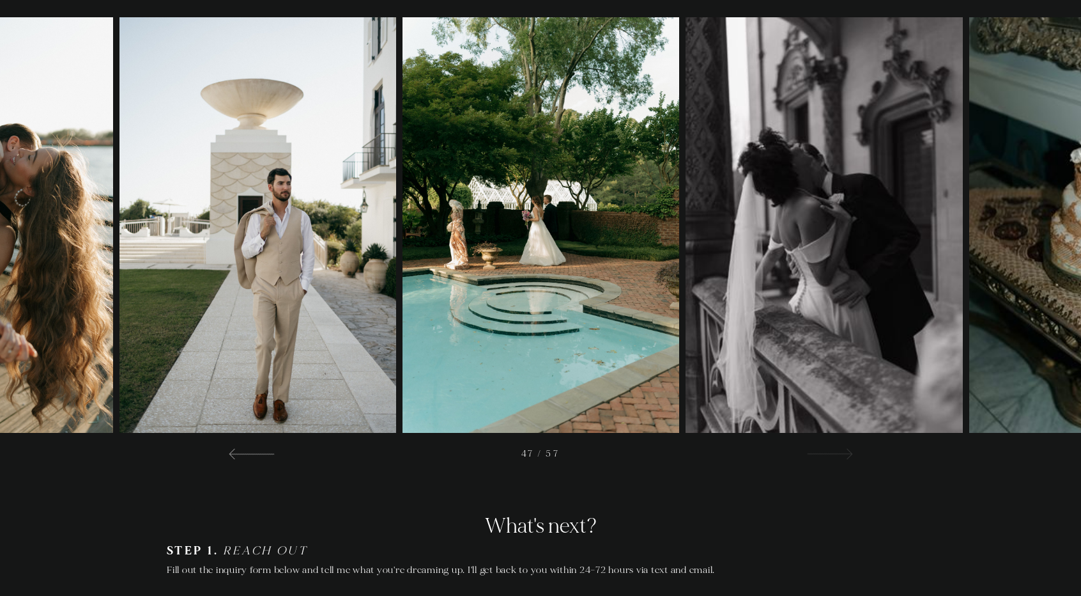
click at [835, 447] on div at bounding box center [829, 452] width 46 height 15
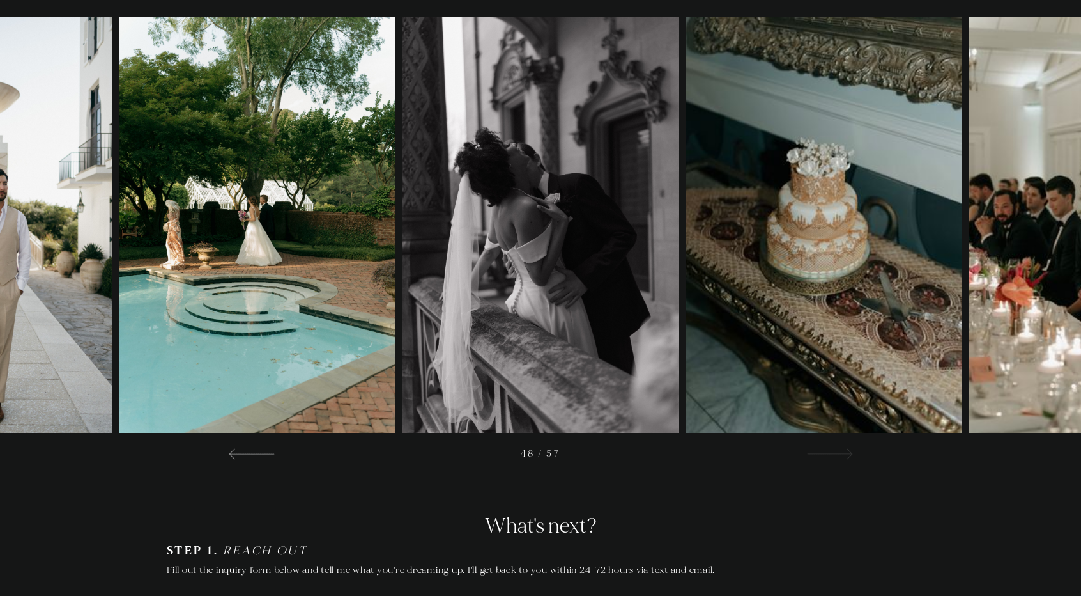
click at [835, 447] on div at bounding box center [829, 452] width 46 height 15
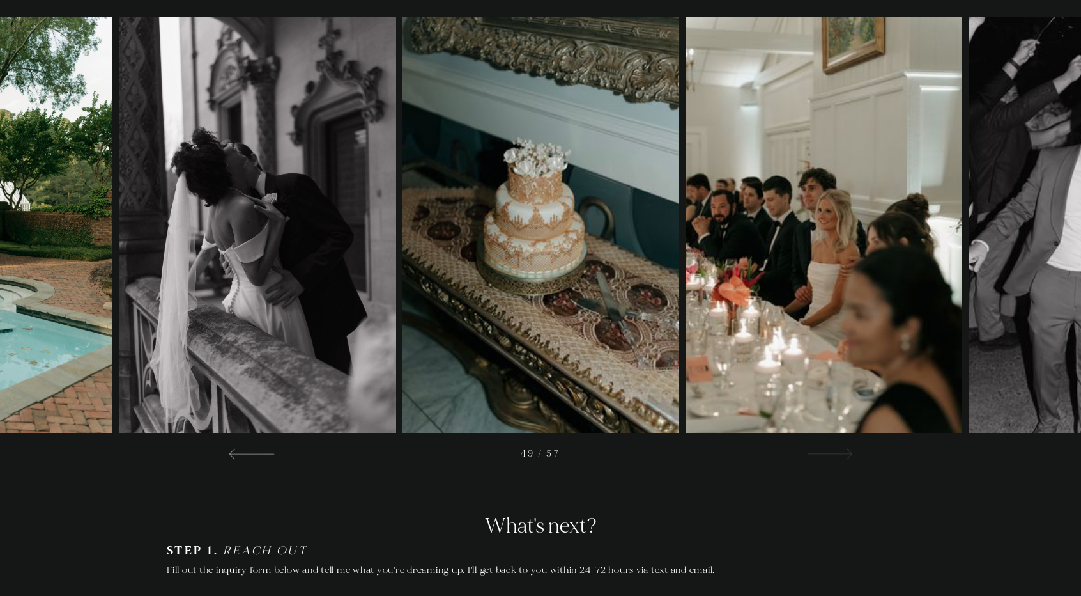
click at [835, 447] on div at bounding box center [829, 452] width 46 height 15
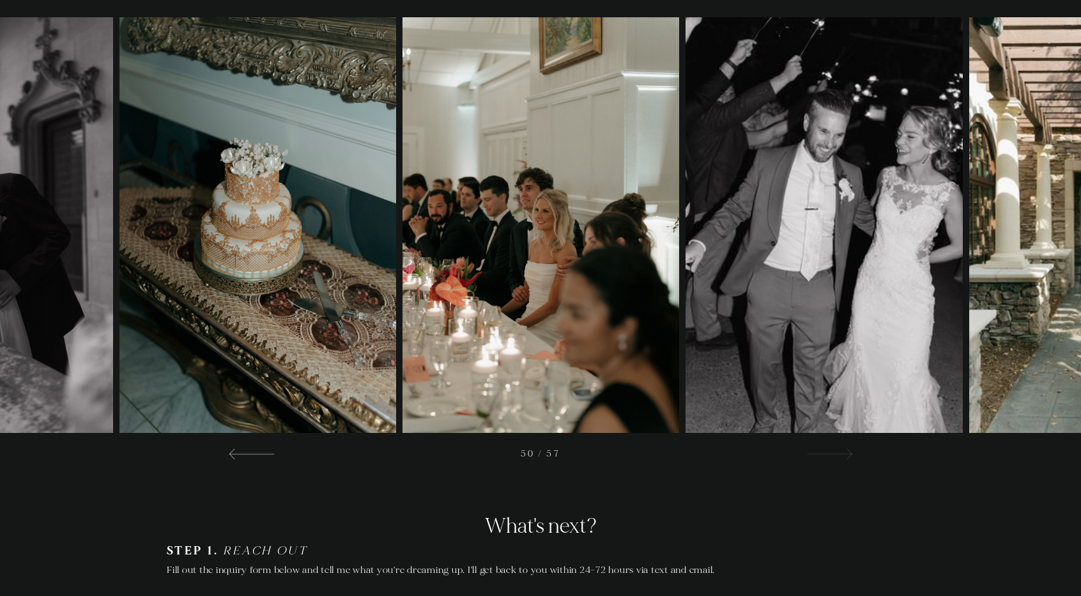
click at [835, 447] on div at bounding box center [829, 452] width 46 height 15
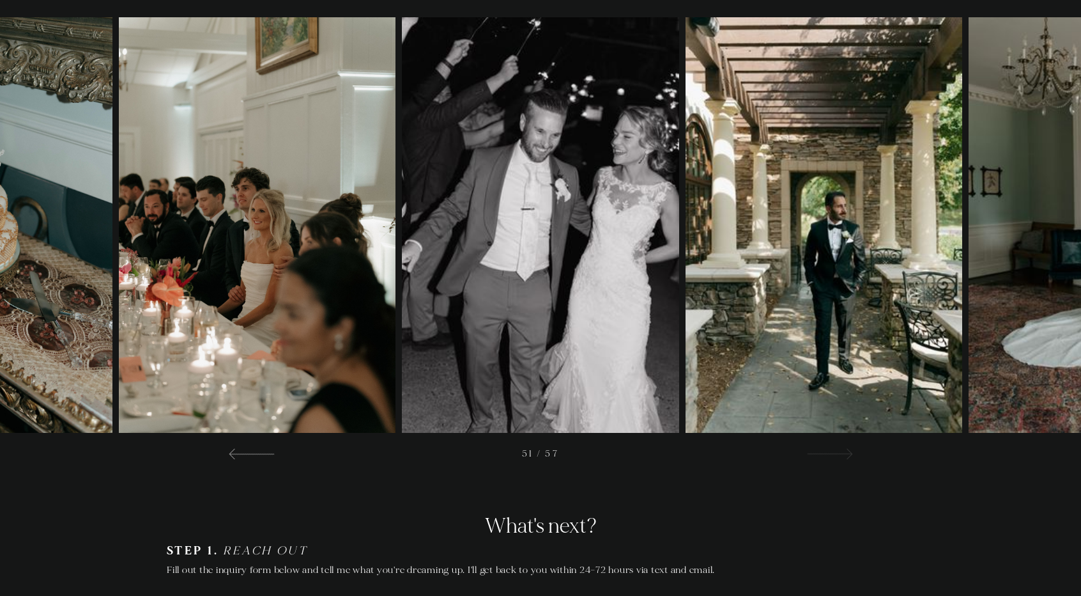
click at [835, 445] on div at bounding box center [829, 452] width 46 height 15
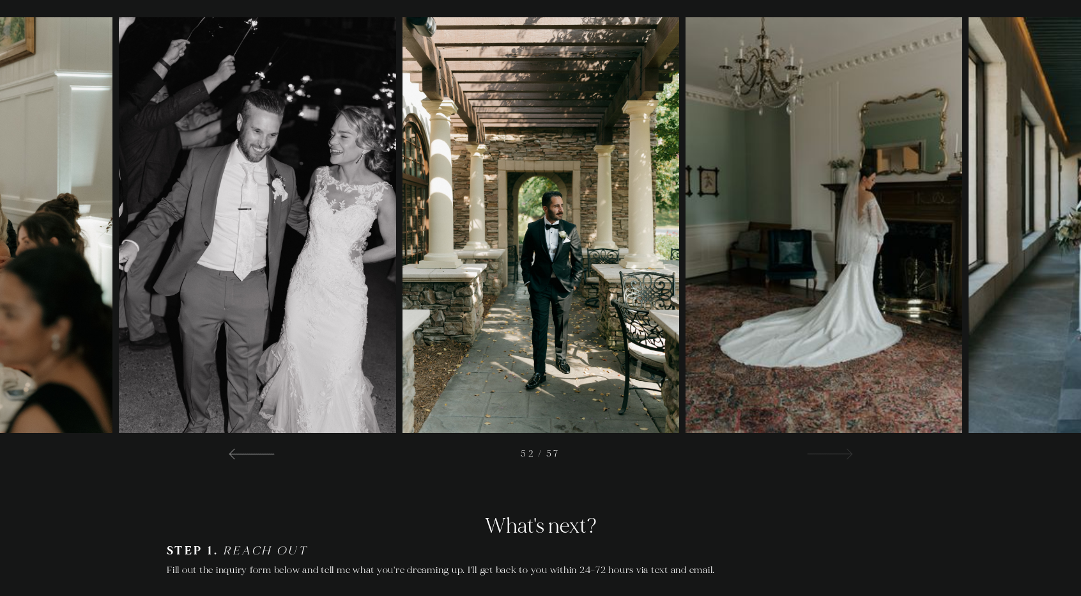
click at [835, 445] on div at bounding box center [829, 452] width 46 height 15
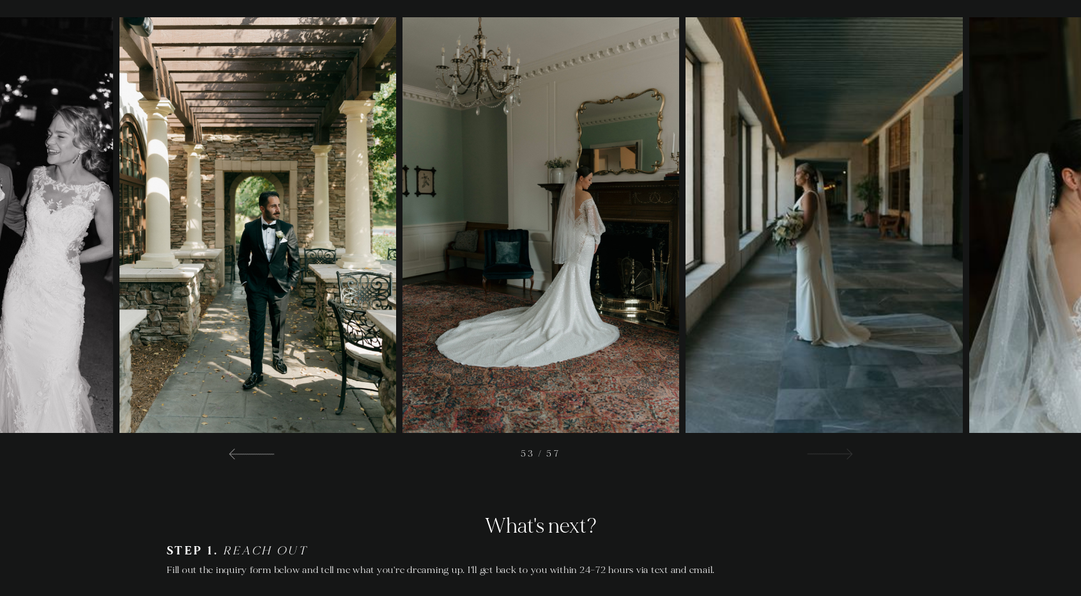
click at [835, 445] on div at bounding box center [829, 452] width 46 height 15
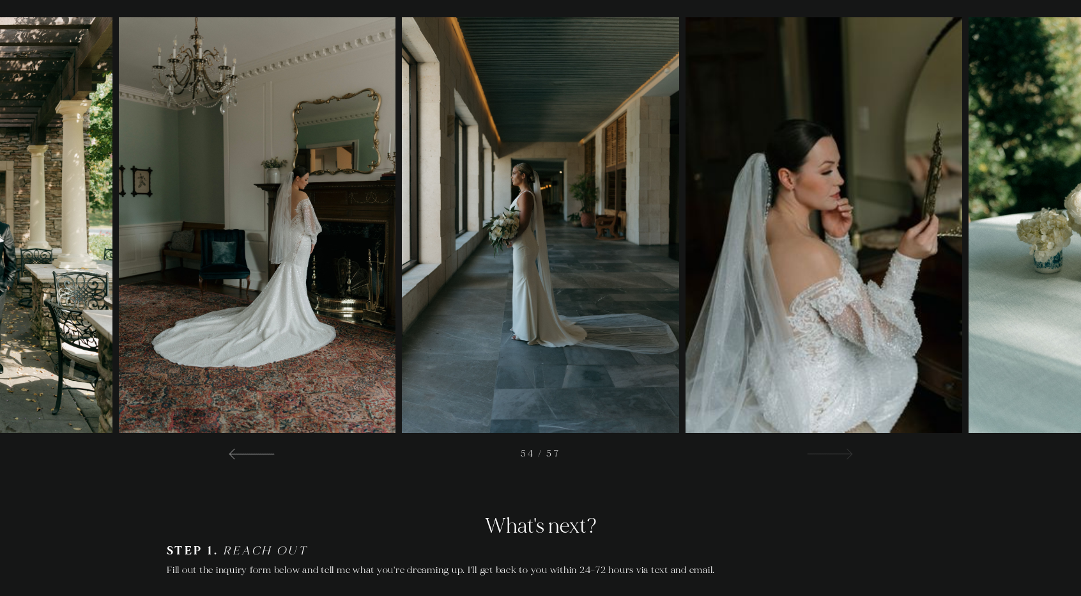
click at [835, 445] on div at bounding box center [829, 452] width 46 height 15
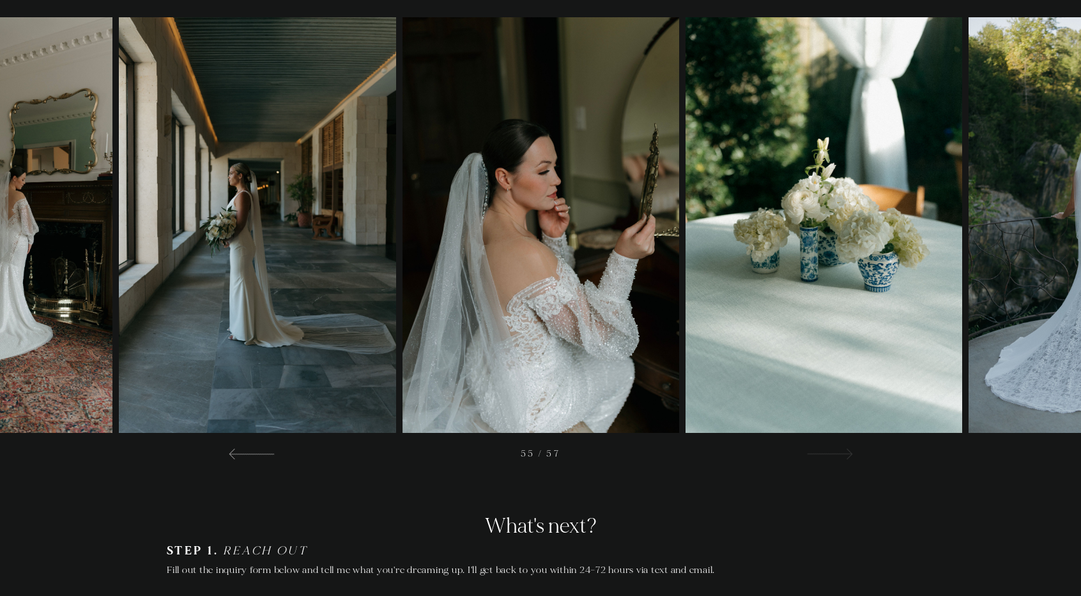
click at [835, 445] on div at bounding box center [829, 452] width 46 height 15
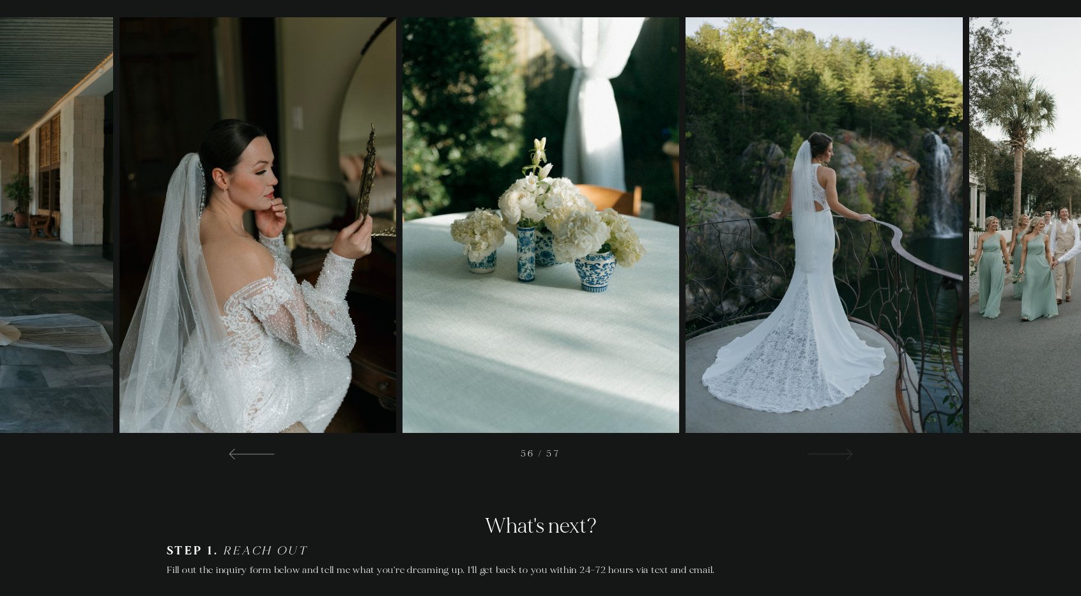
click at [835, 445] on div at bounding box center [829, 452] width 46 height 15
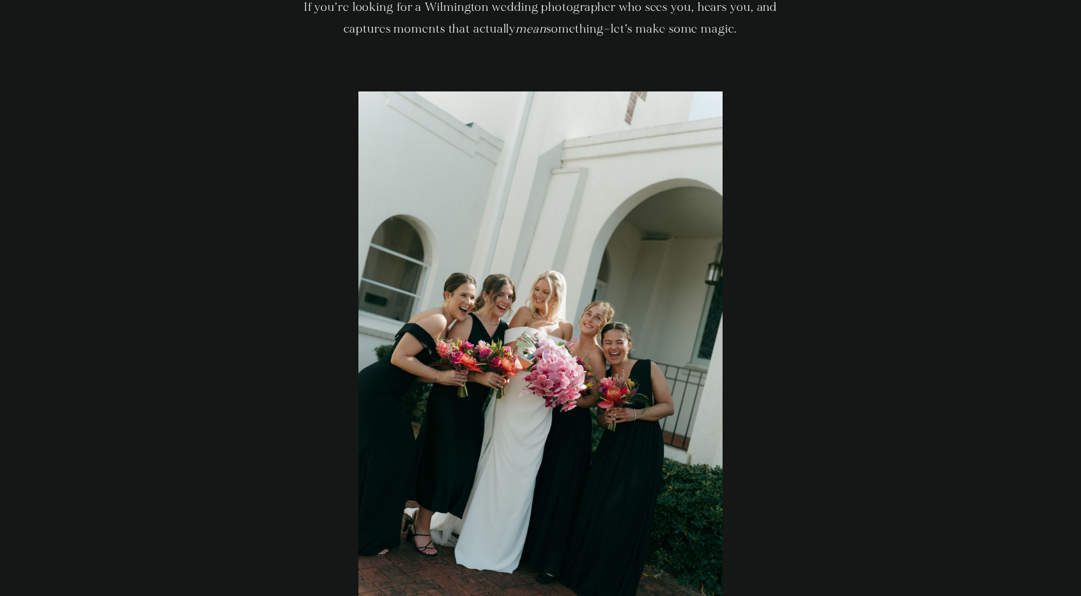
scroll to position [0, 0]
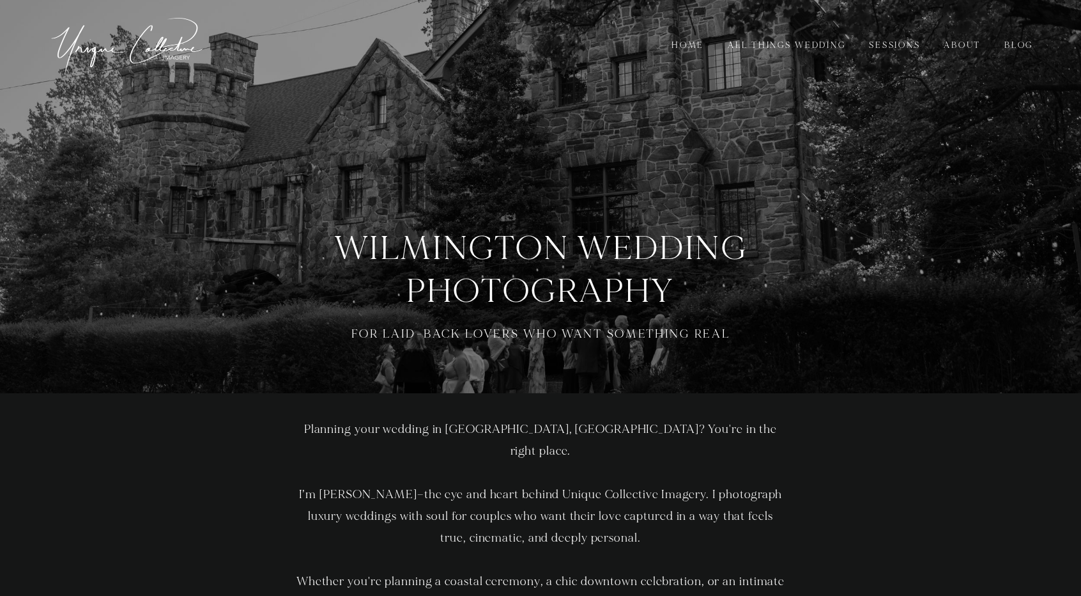
click at [895, 44] on link "Sessions" at bounding box center [895, 45] width 68 height 14
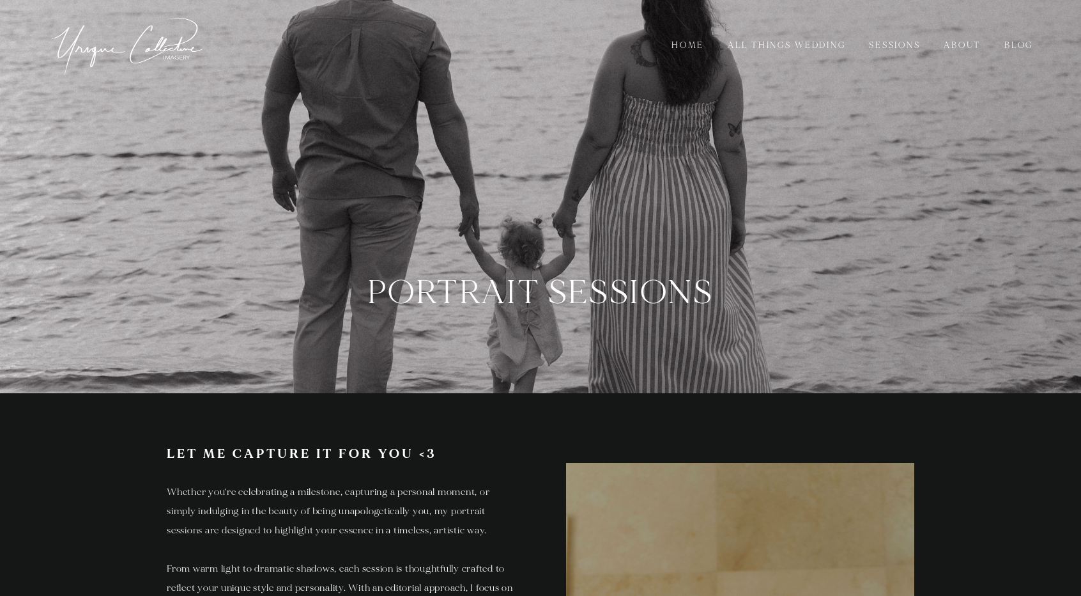
click at [663, 48] on link "Home" at bounding box center [688, 45] width 50 height 14
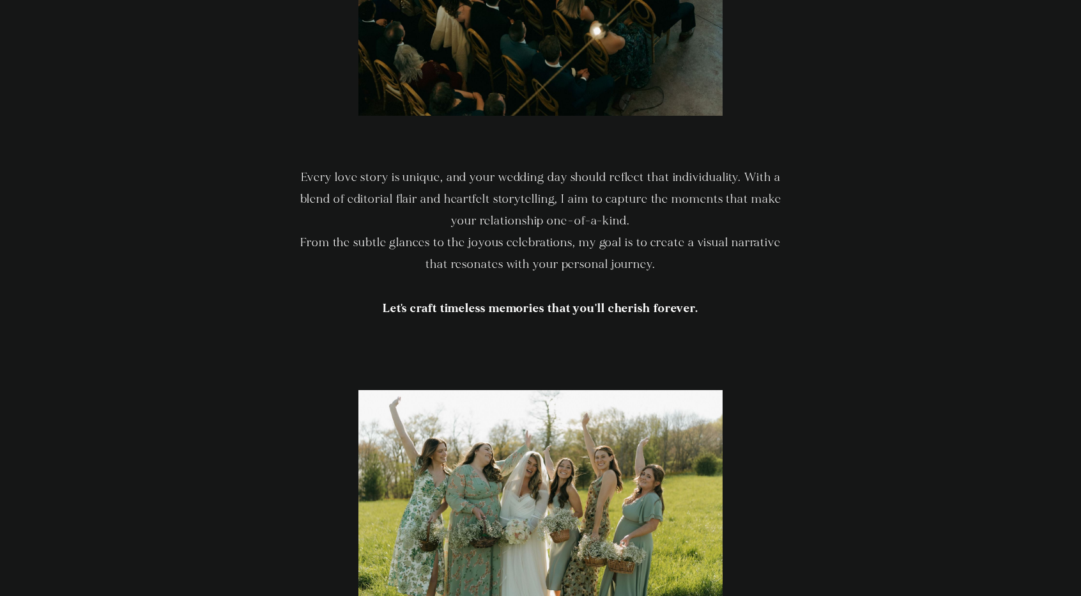
scroll to position [1342, 0]
